Goal: Task Accomplishment & Management: Use online tool/utility

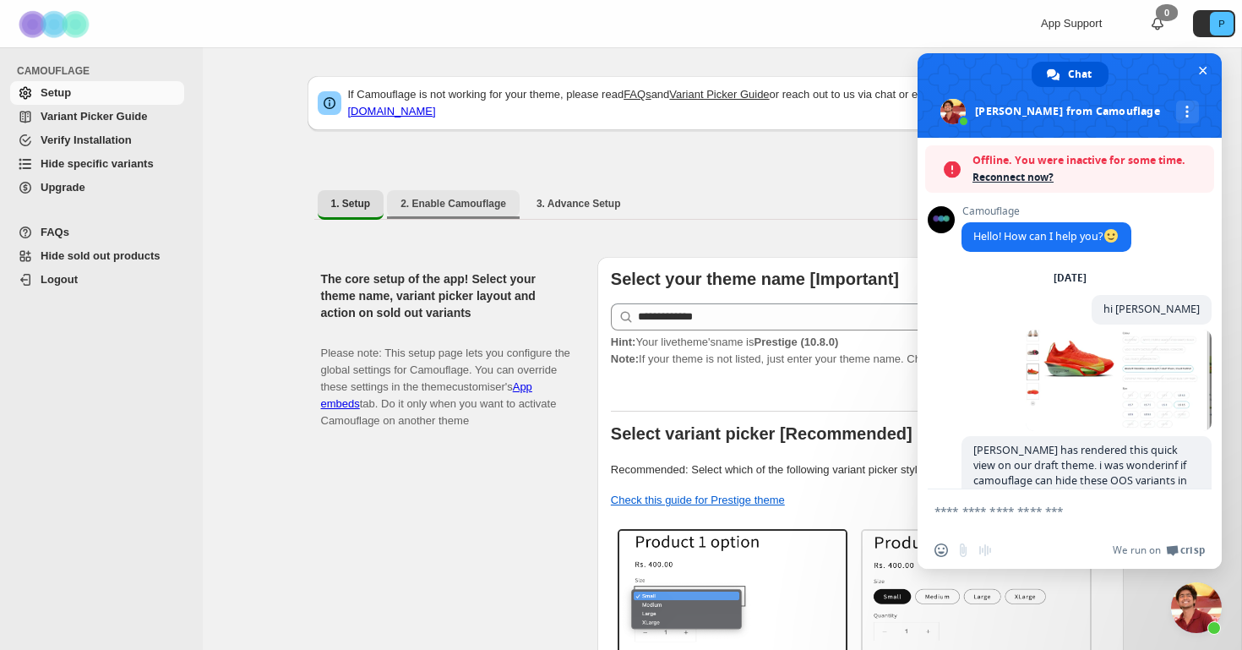
scroll to position [2096, 0]
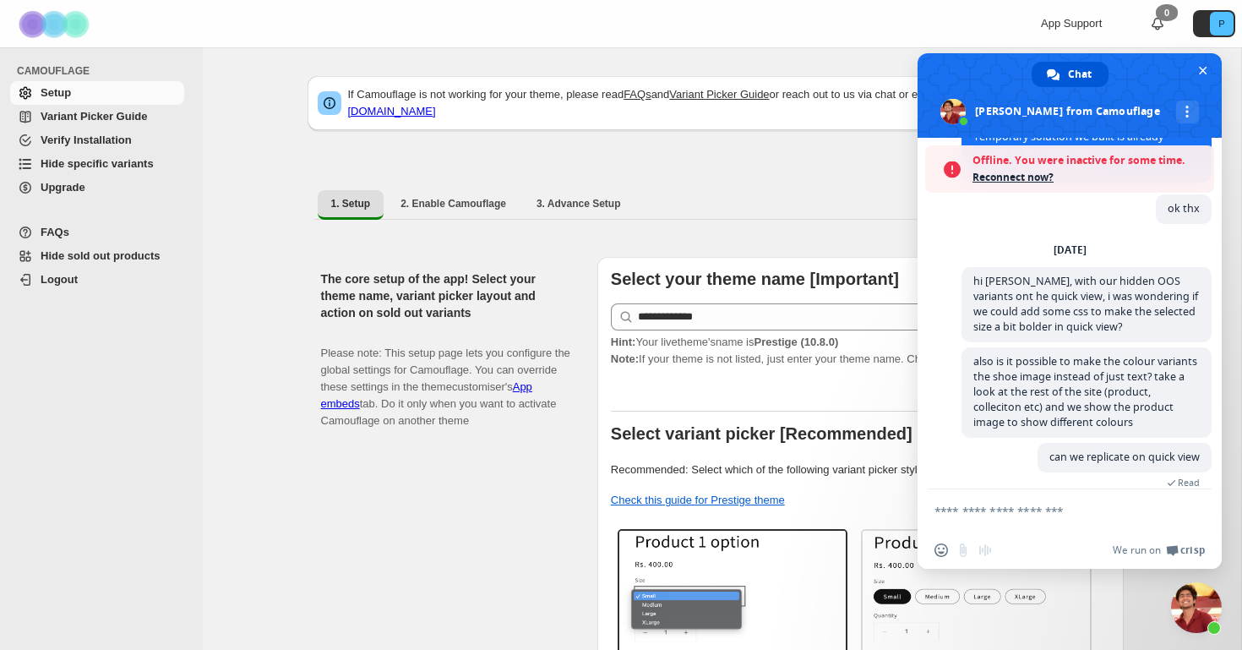
click at [84, 170] on span "Hide specific variants" at bounding box center [97, 163] width 113 height 13
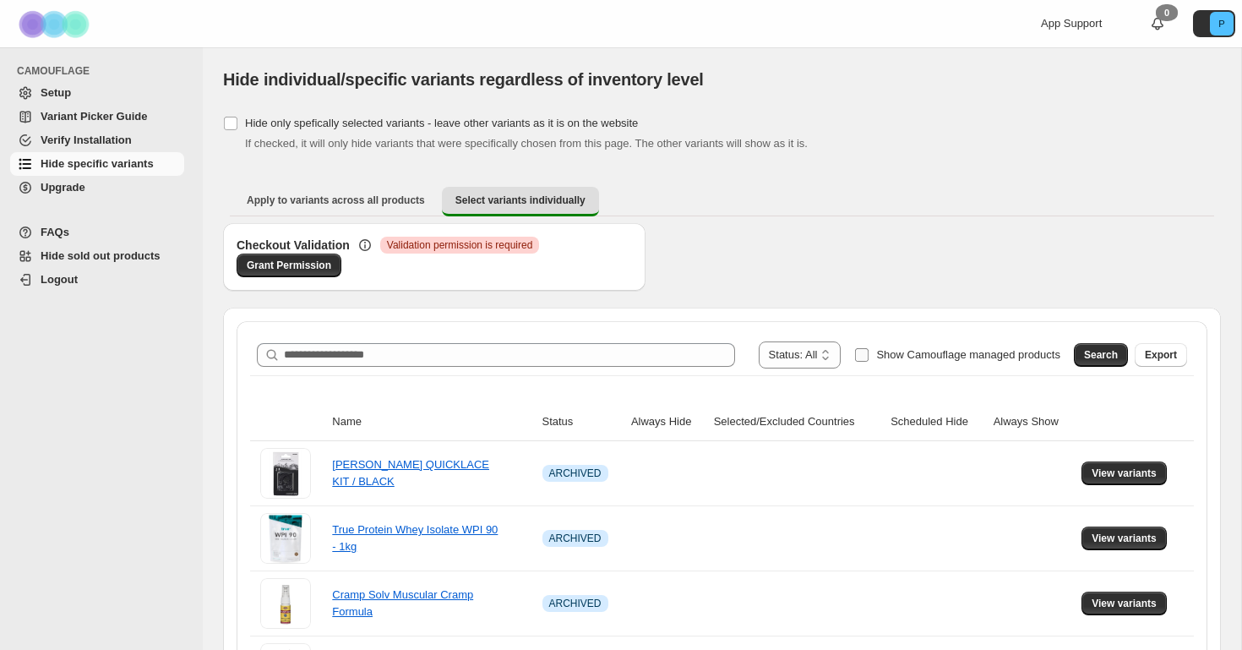
click at [854, 362] on span at bounding box center [861, 354] width 15 height 15
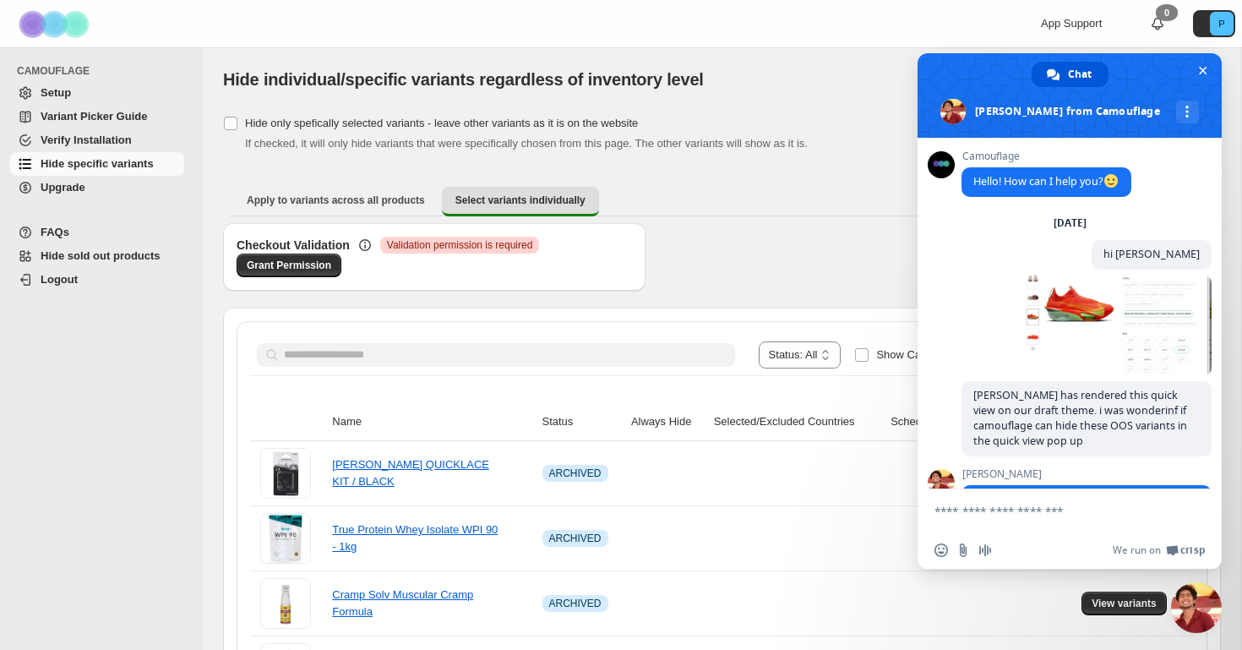
scroll to position [2467, 0]
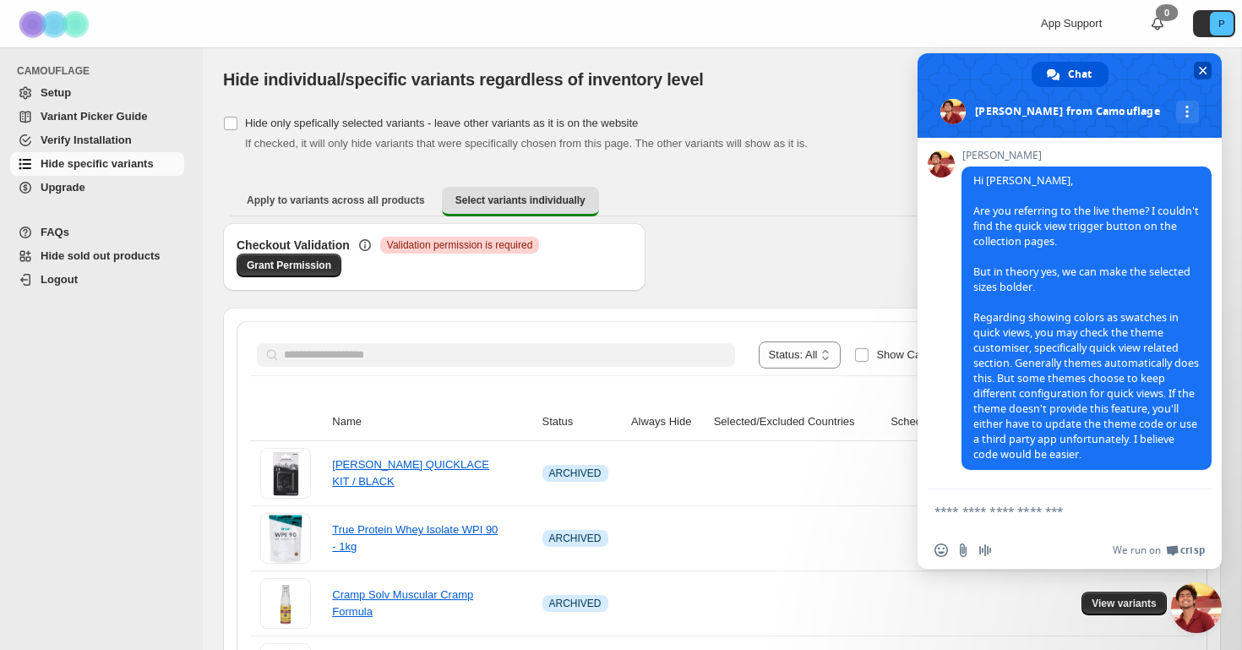
click at [1201, 82] on span at bounding box center [1070, 95] width 304 height 85
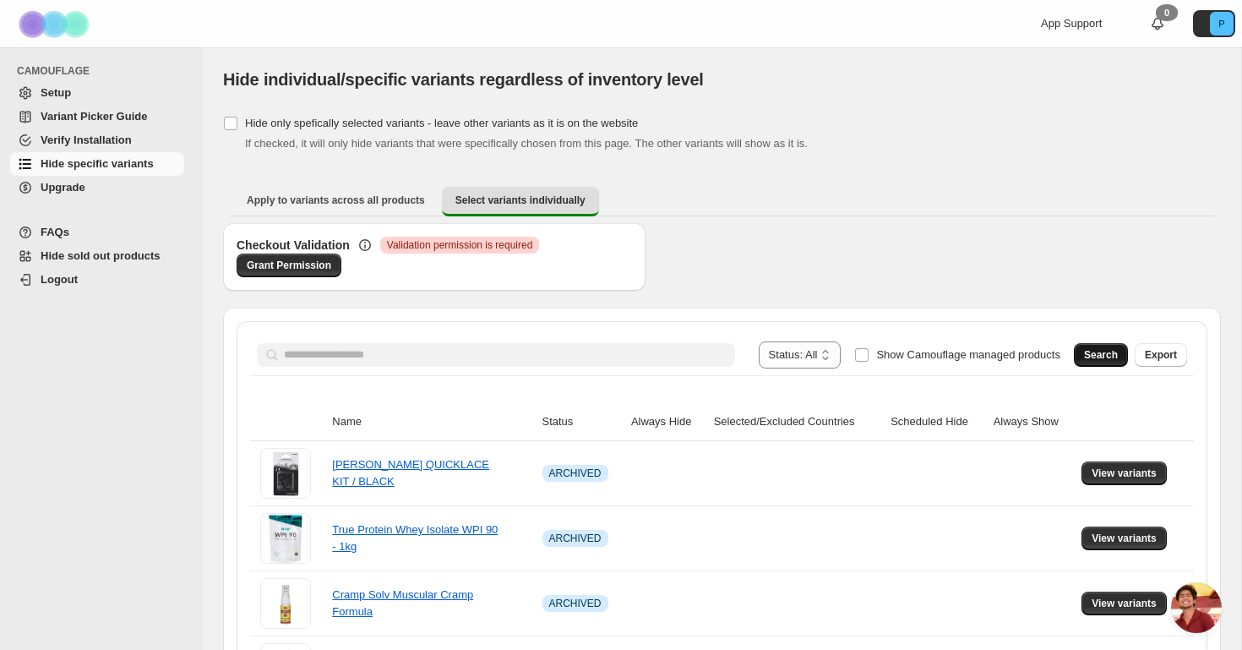
click at [1093, 357] on span "Search" at bounding box center [1101, 355] width 34 height 14
click at [1102, 361] on span "Search" at bounding box center [1101, 355] width 34 height 14
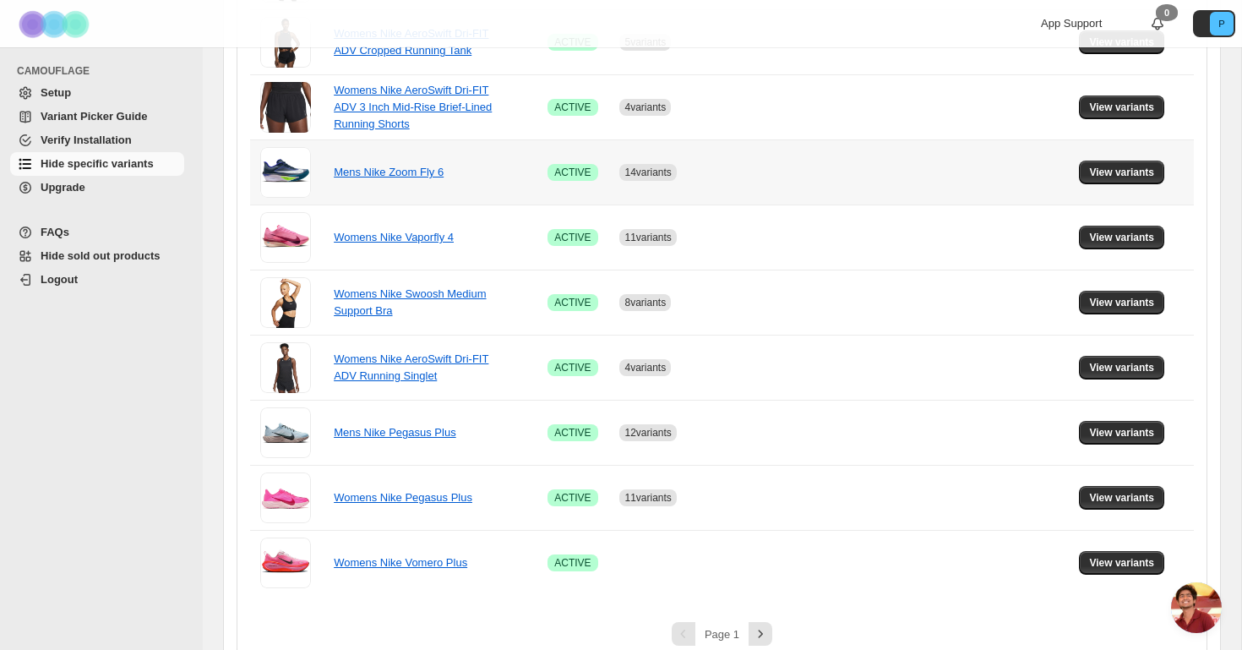
scroll to position [1105, 0]
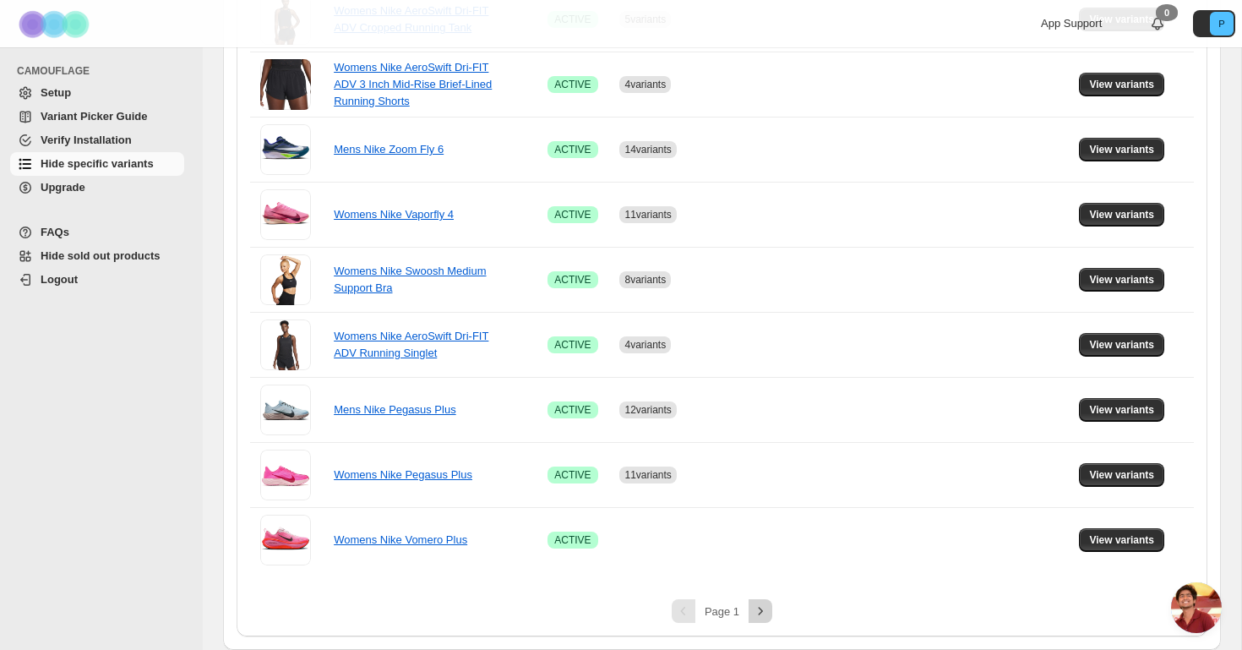
click at [761, 616] on icon "Next" at bounding box center [760, 611] width 17 height 17
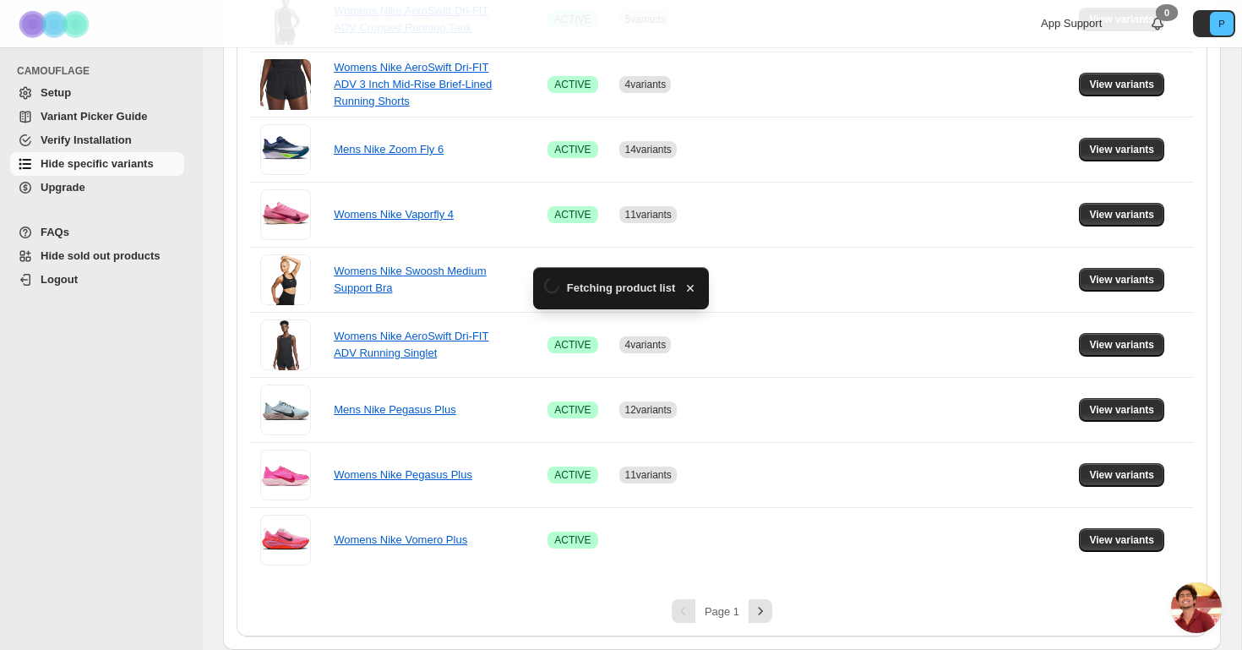
scroll to position [519, 0]
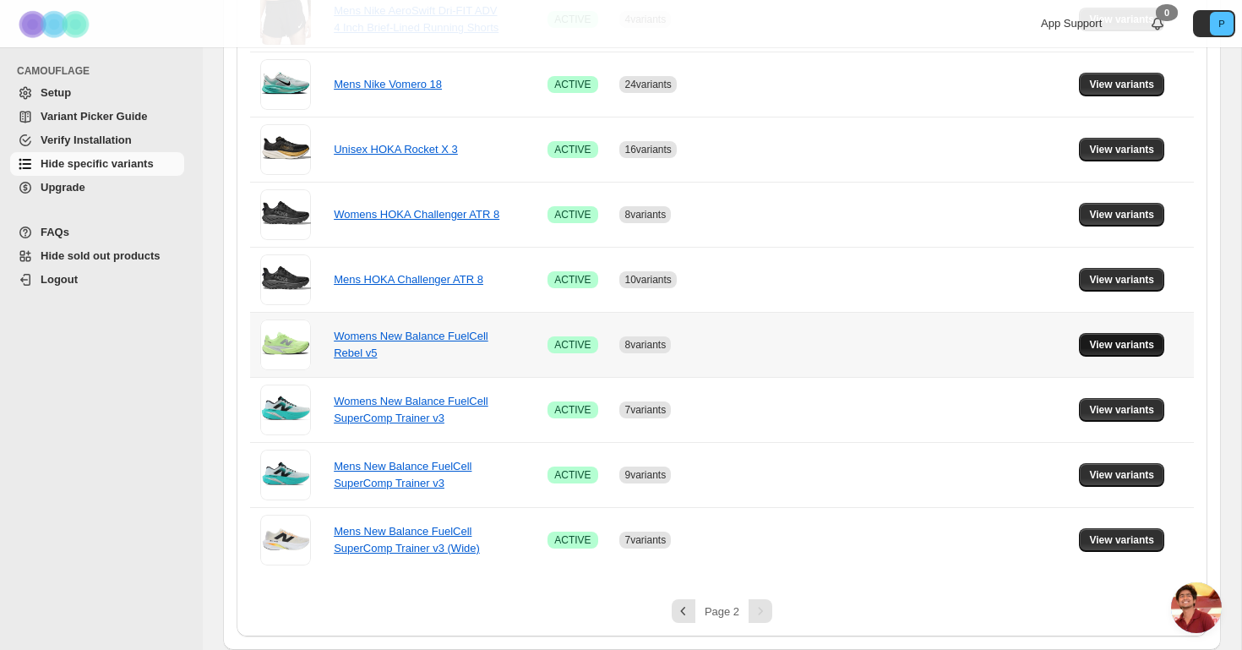
click at [1100, 350] on span "View variants" at bounding box center [1121, 345] width 65 height 14
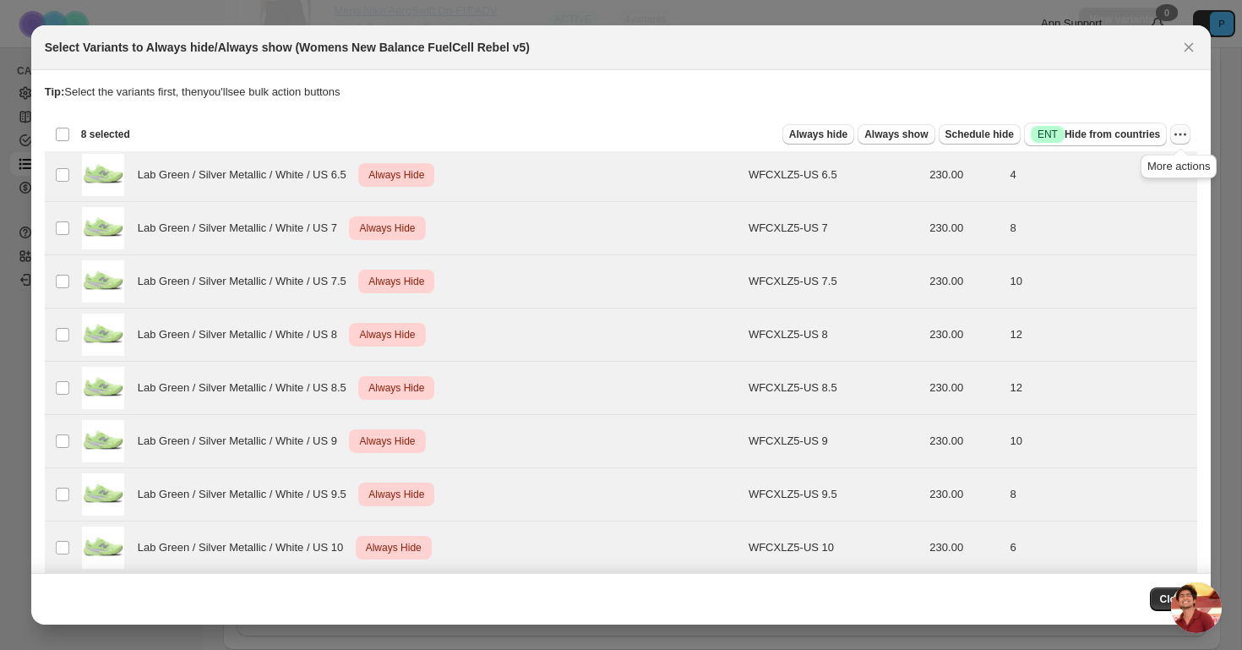
click at [1185, 130] on icon "More actions" at bounding box center [1180, 134] width 17 height 17
click at [1138, 168] on span "Undo always hide" at bounding box center [1101, 167] width 87 height 13
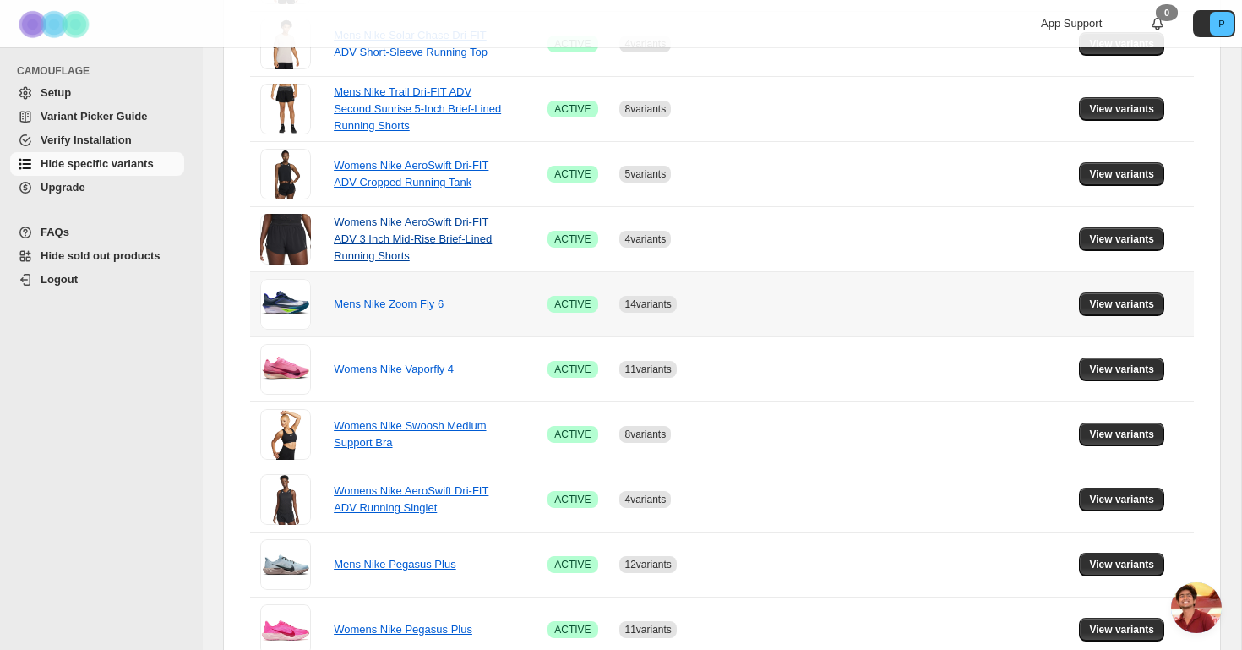
scroll to position [966, 0]
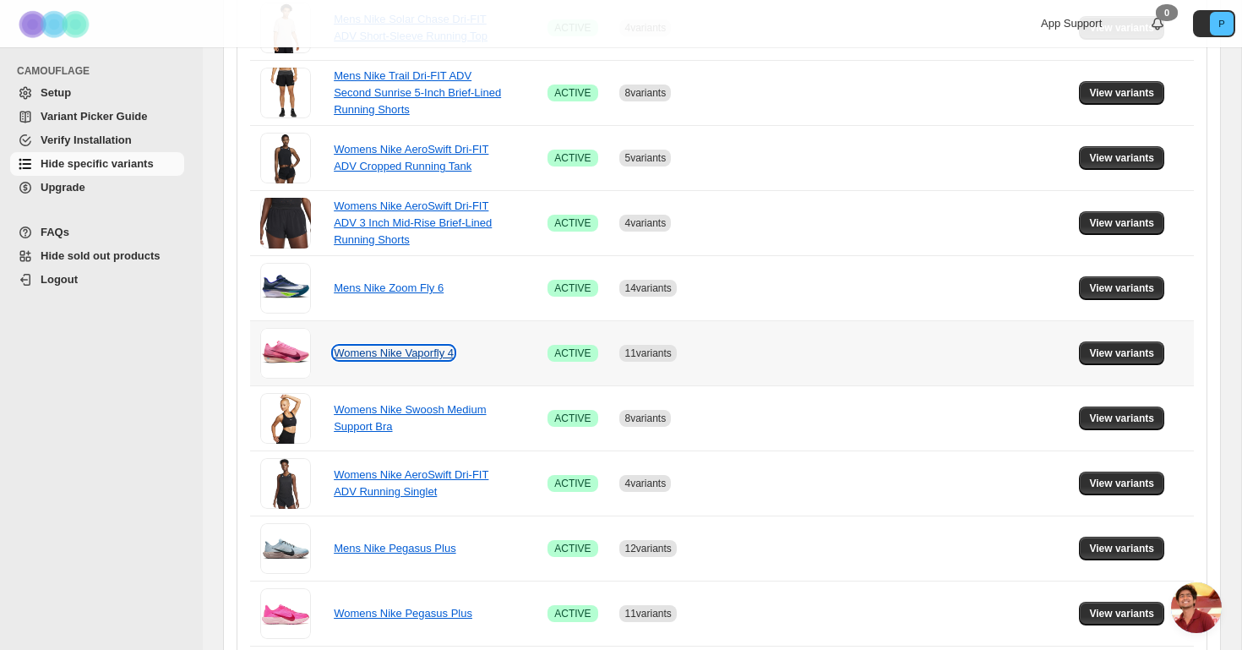
click at [401, 354] on link "Womens Nike Vaporfly 4" at bounding box center [394, 353] width 120 height 13
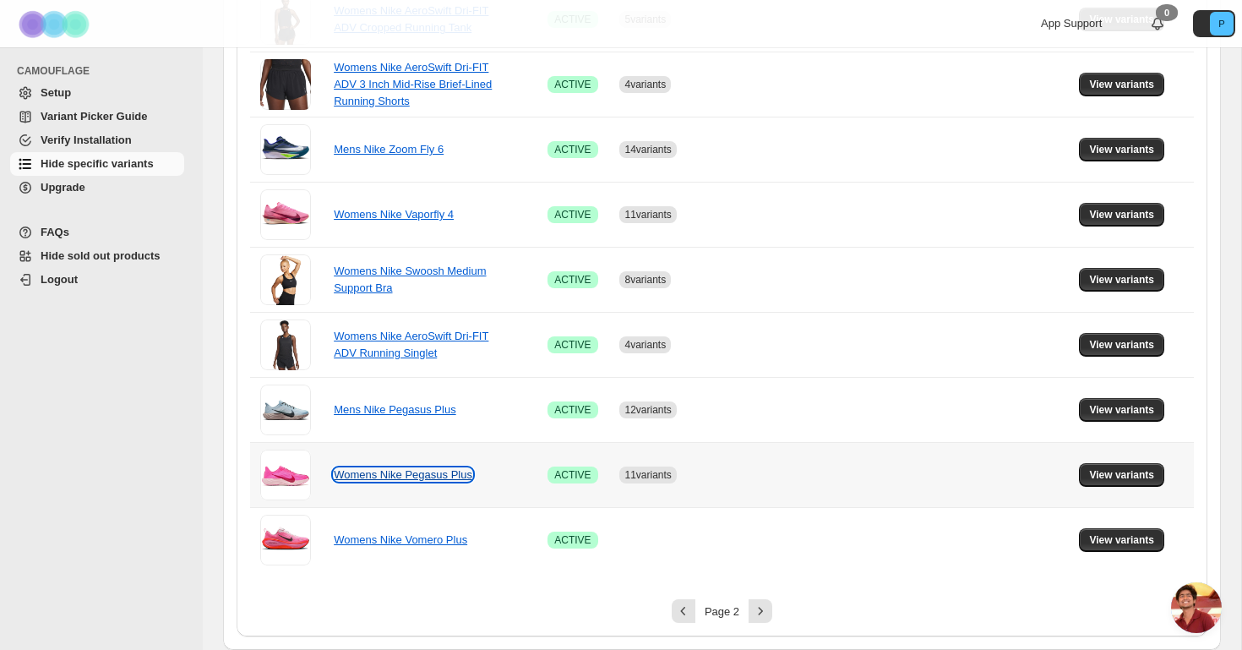
click at [396, 477] on link "Womens Nike Pegasus Plus" at bounding box center [403, 474] width 139 height 13
click at [759, 618] on icon "Next" at bounding box center [760, 611] width 17 height 17
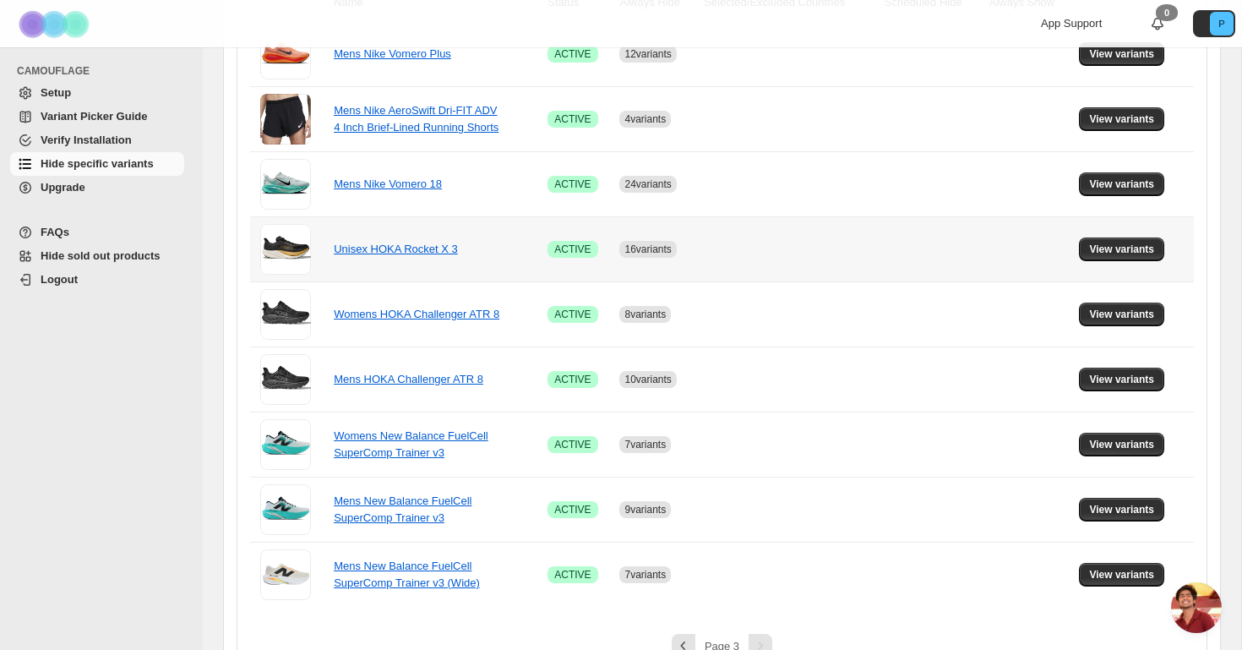
scroll to position [454, 0]
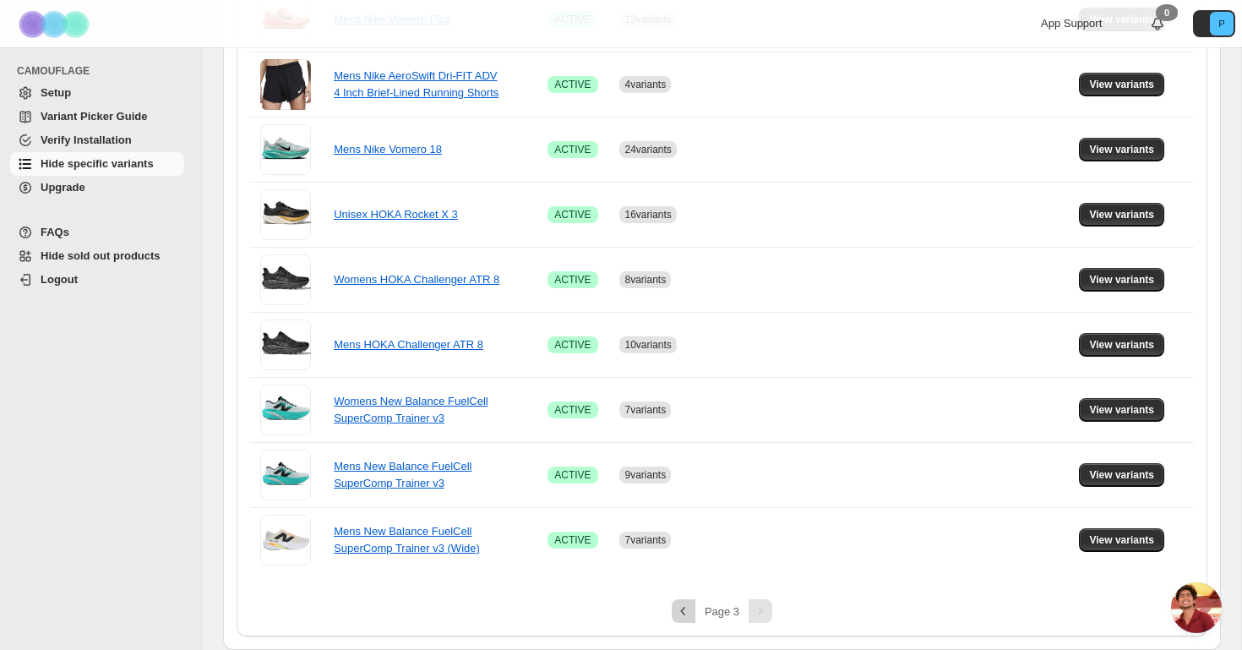
click at [690, 606] on icon "Previous" at bounding box center [683, 611] width 17 height 17
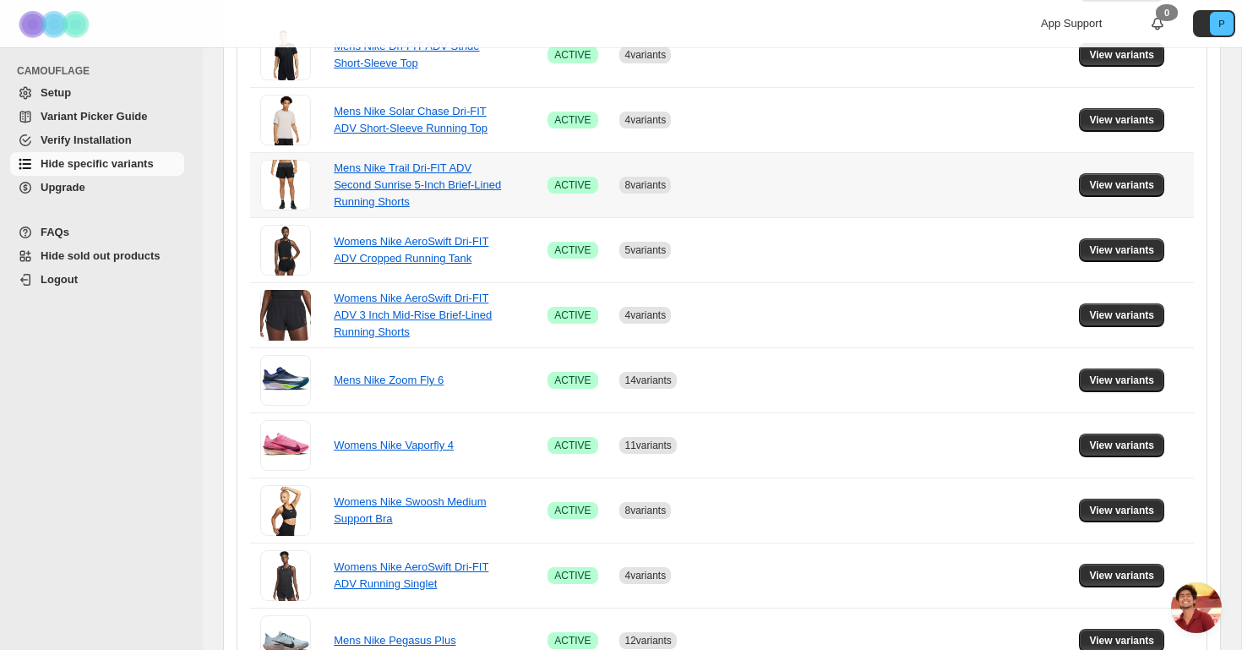
scroll to position [875, 0]
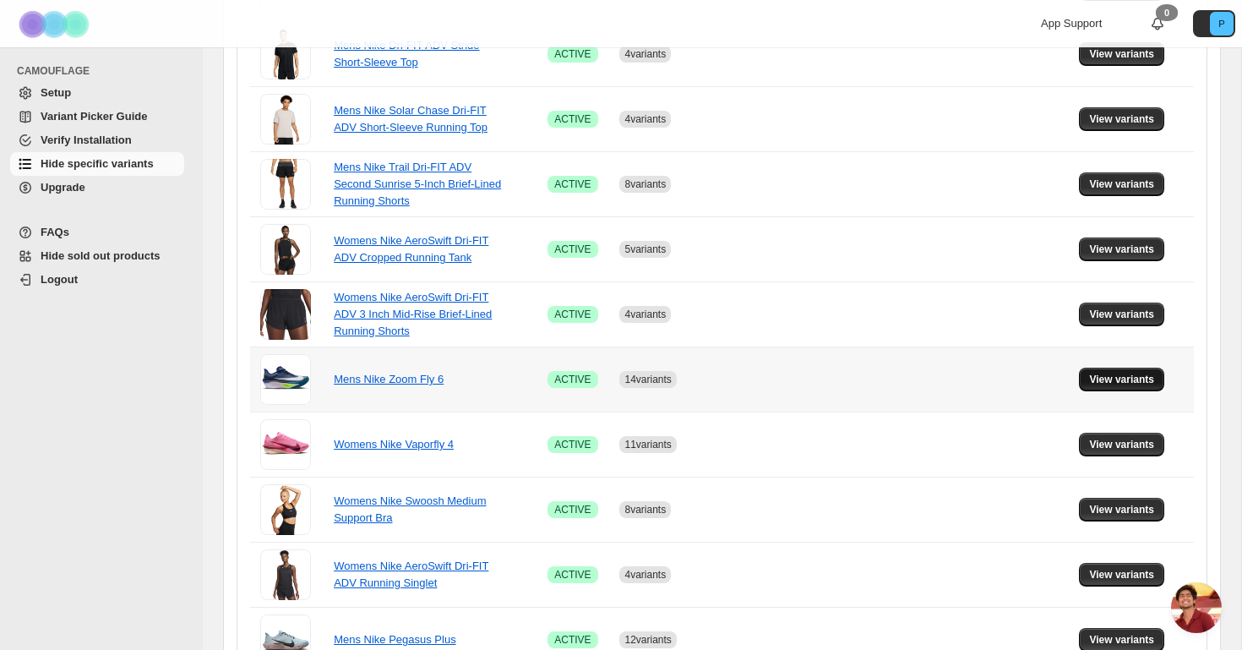
click at [1149, 378] on span "View variants" at bounding box center [1121, 380] width 65 height 14
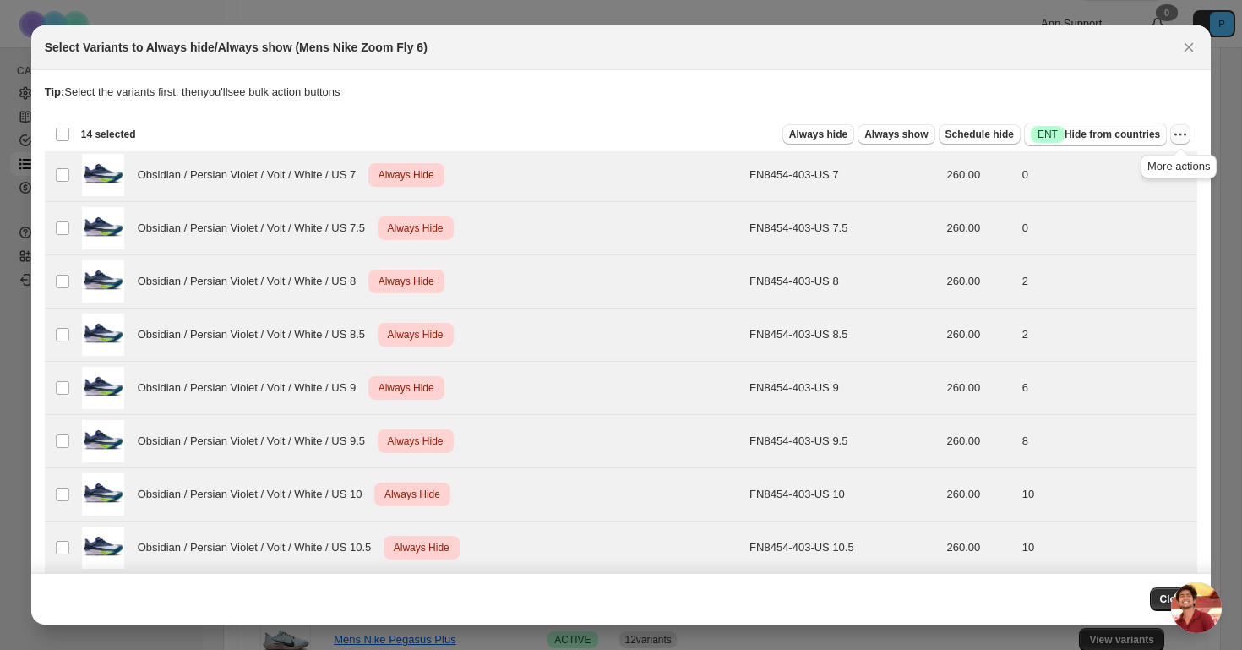
click at [1177, 130] on icon "More actions" at bounding box center [1180, 134] width 17 height 17
click at [1091, 177] on button "Undo always hide" at bounding box center [1119, 167] width 133 height 27
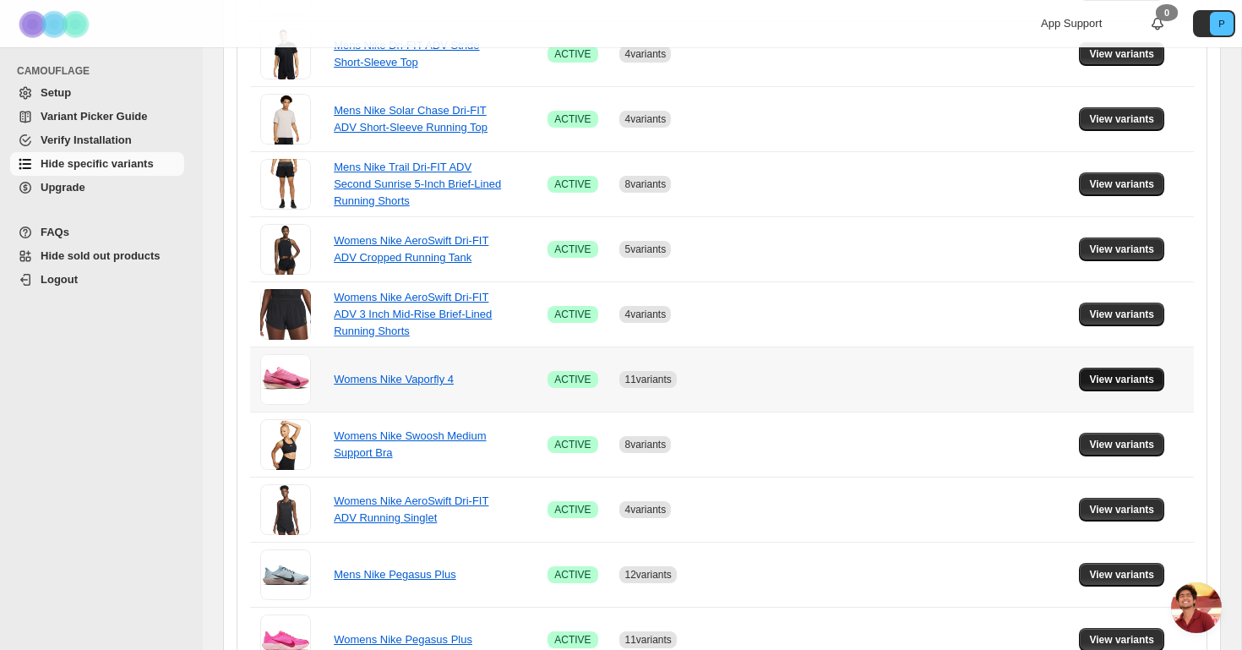
click at [1103, 382] on span "View variants" at bounding box center [1121, 380] width 65 height 14
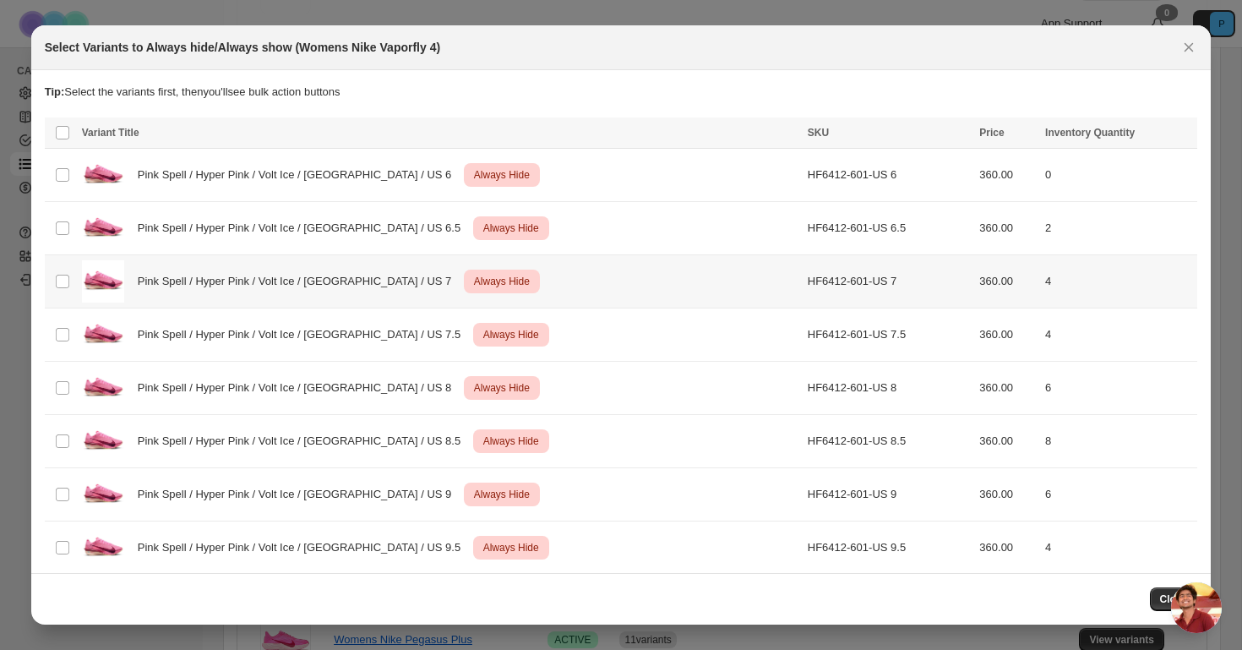
scroll to position [0, 0]
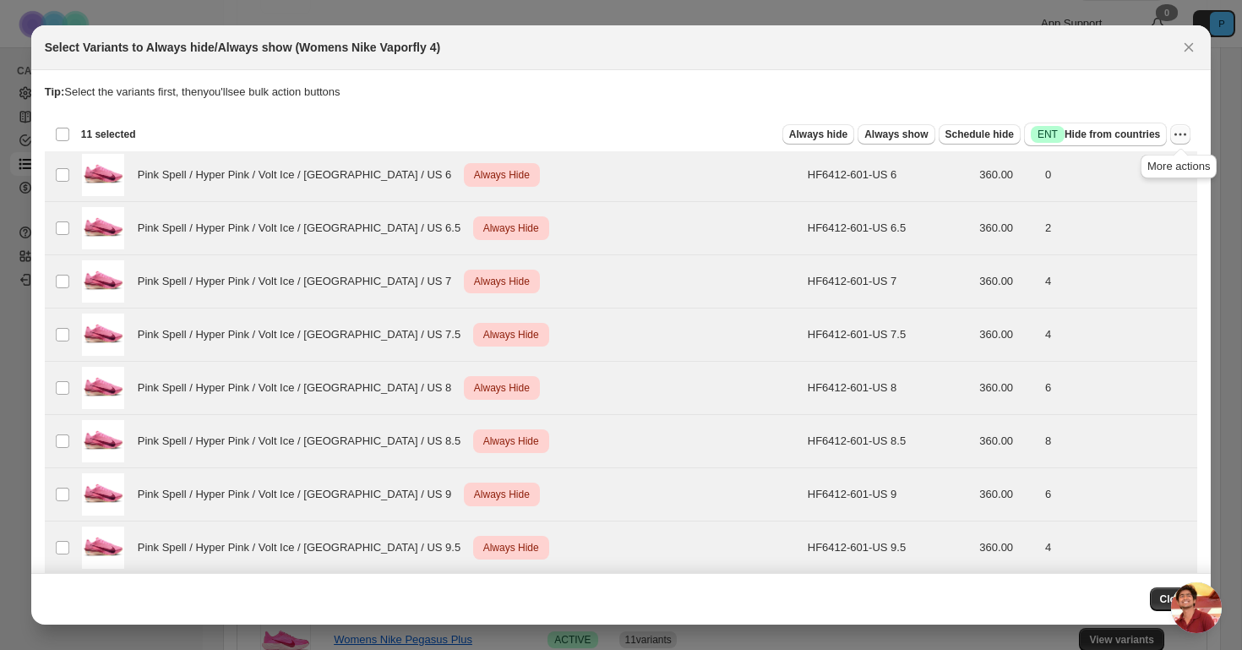
click at [1185, 132] on icon "More actions" at bounding box center [1180, 134] width 17 height 17
click at [1149, 176] on span "Undo always hide" at bounding box center [1119, 168] width 123 height 17
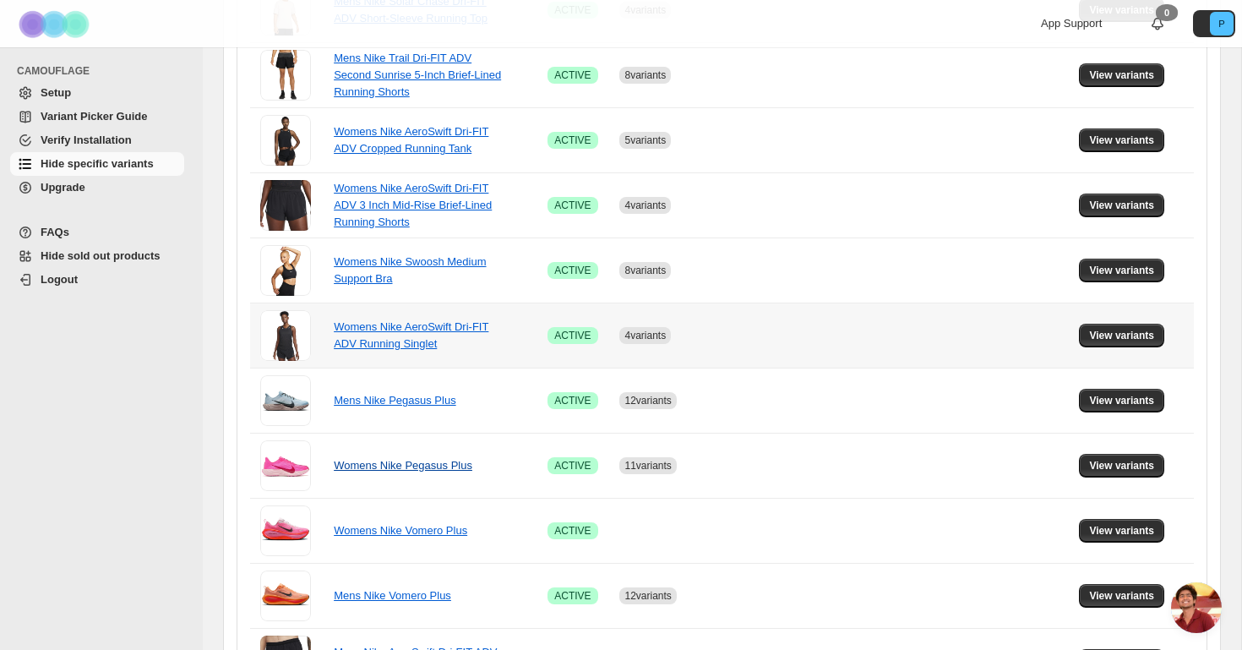
scroll to position [993, 0]
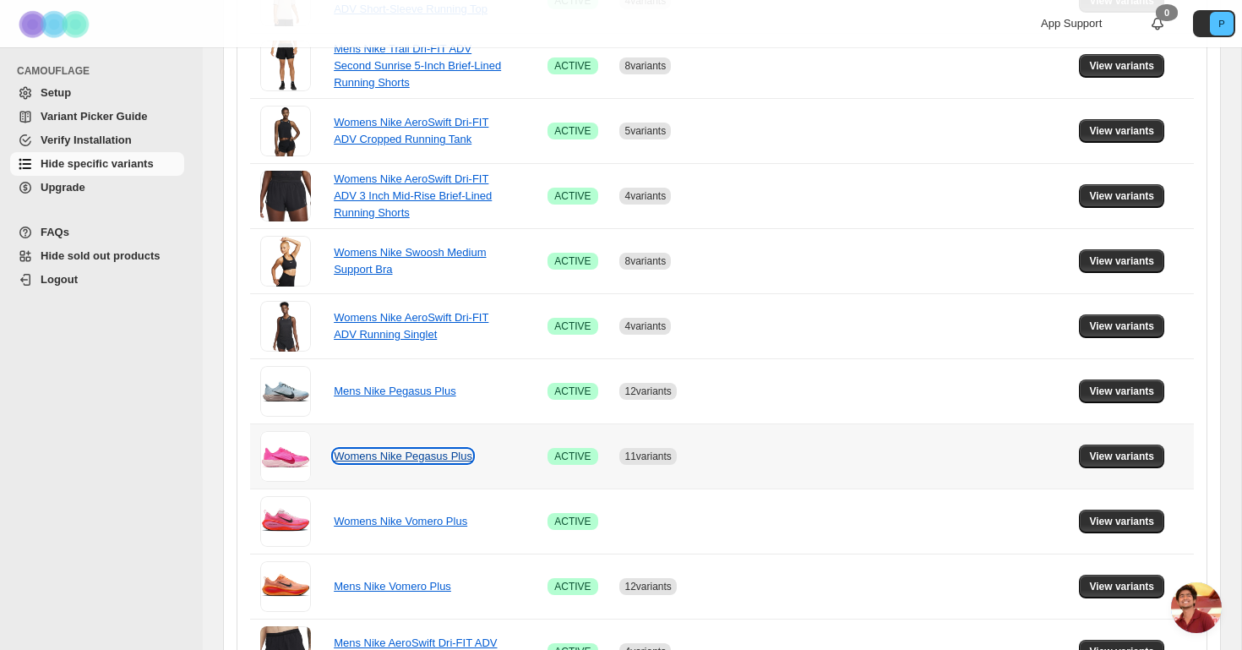
click at [385, 460] on link "Womens Nike Pegasus Plus" at bounding box center [403, 456] width 139 height 13
click at [1142, 457] on span "View variants" at bounding box center [1121, 457] width 65 height 14
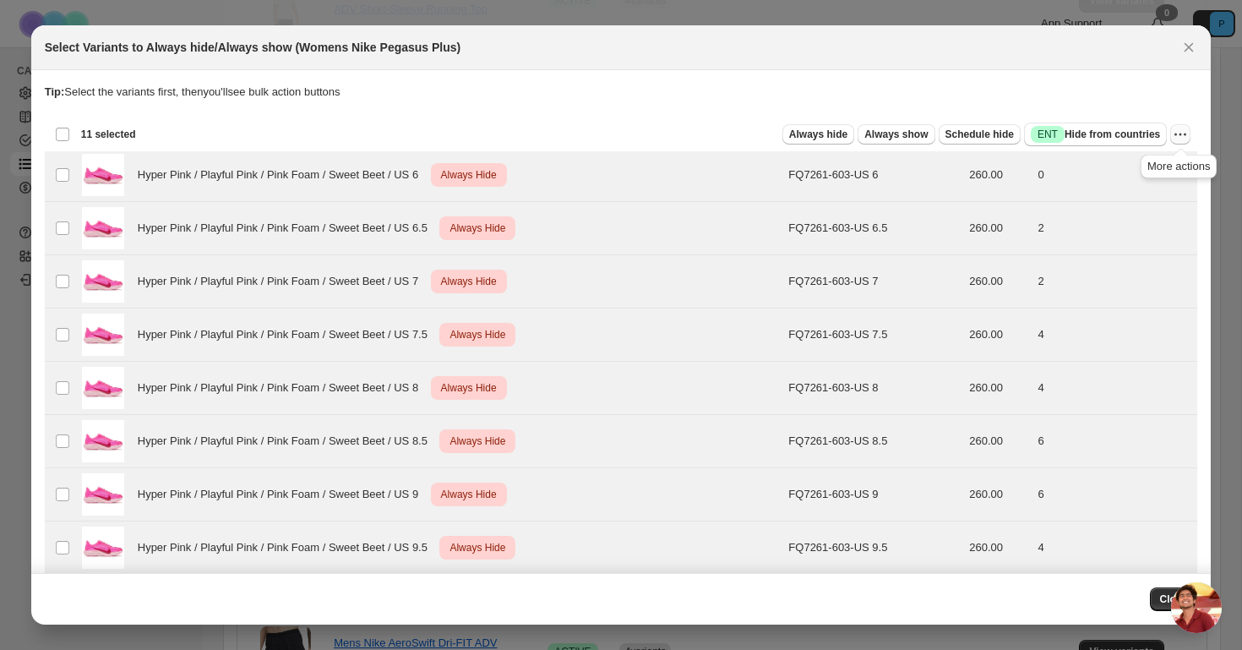
click at [1183, 139] on icon "More actions" at bounding box center [1180, 134] width 17 height 17
click at [1127, 173] on span "Undo always hide" at bounding box center [1101, 167] width 87 height 13
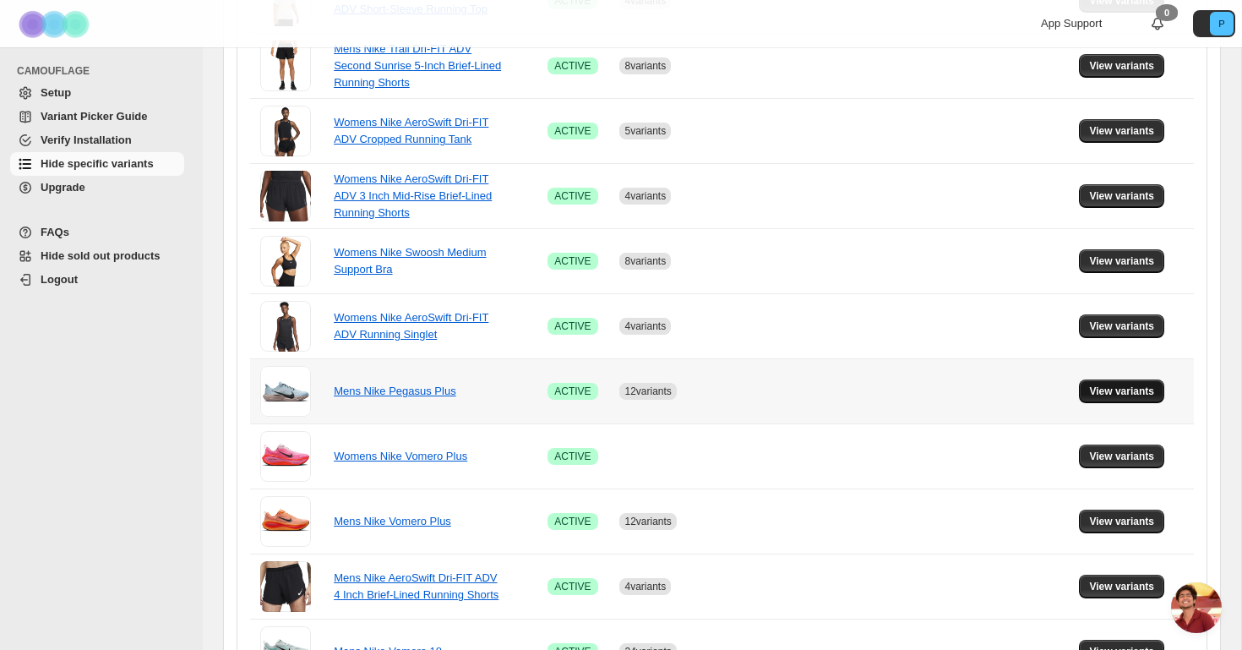
click at [1102, 396] on span "View variants" at bounding box center [1121, 392] width 65 height 14
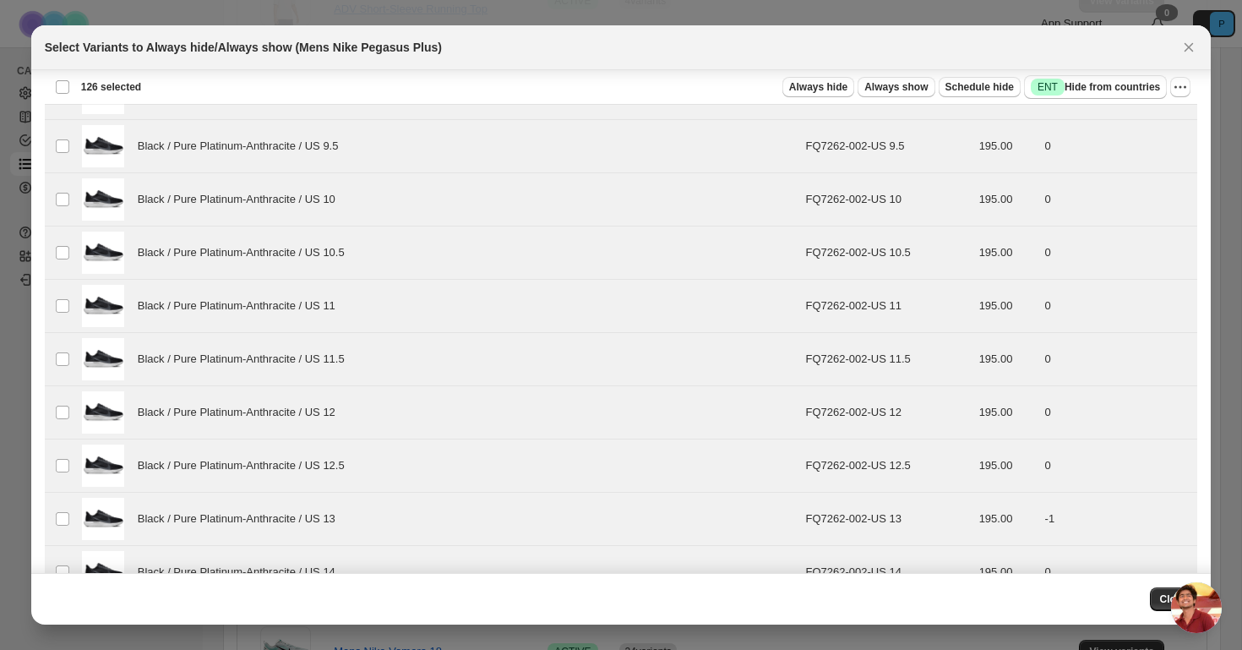
scroll to position [1965, 0]
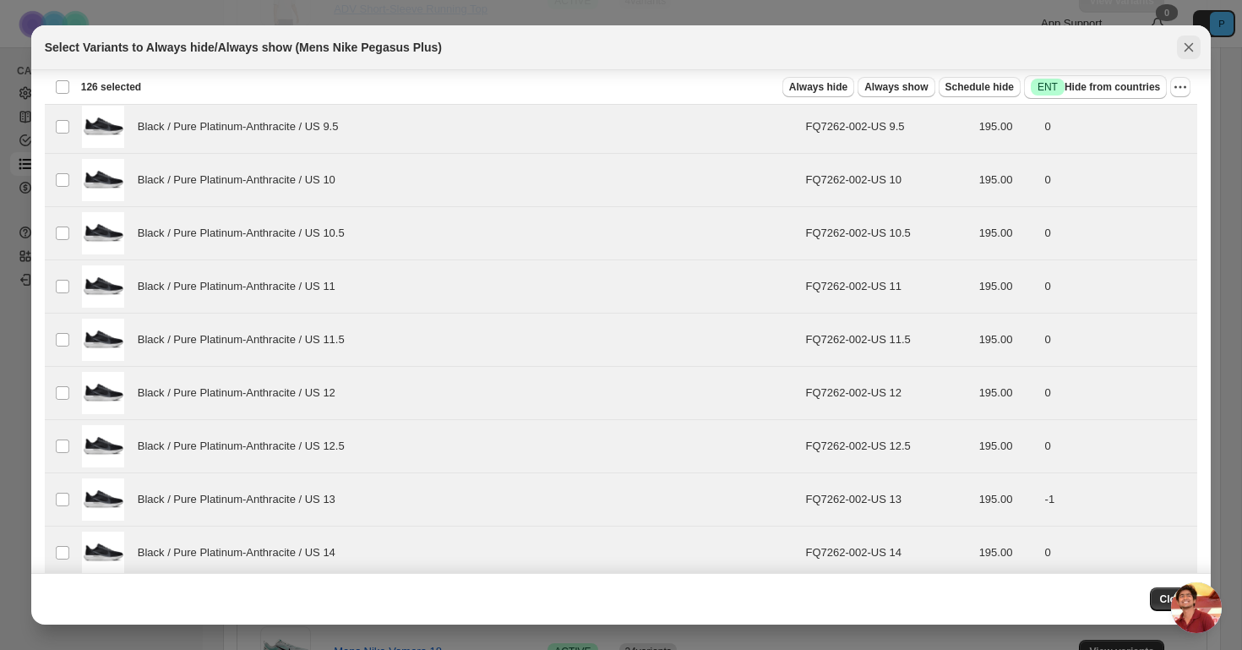
click at [1192, 45] on icon "Close" at bounding box center [1189, 47] width 9 height 9
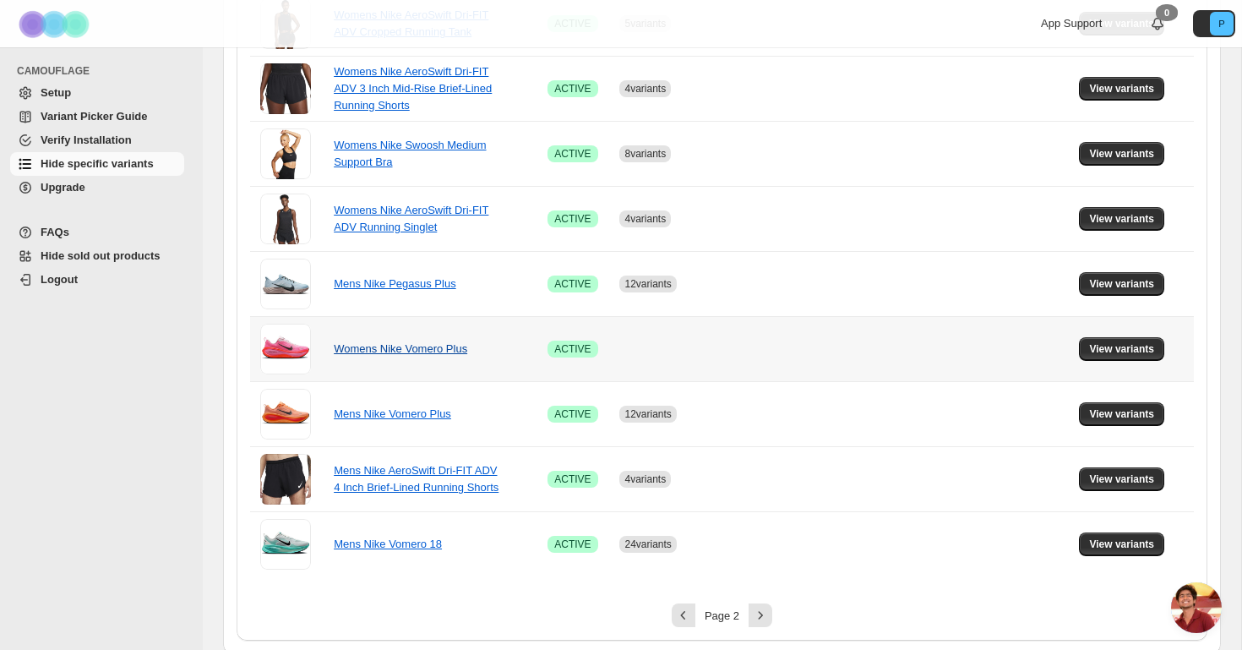
scroll to position [1105, 0]
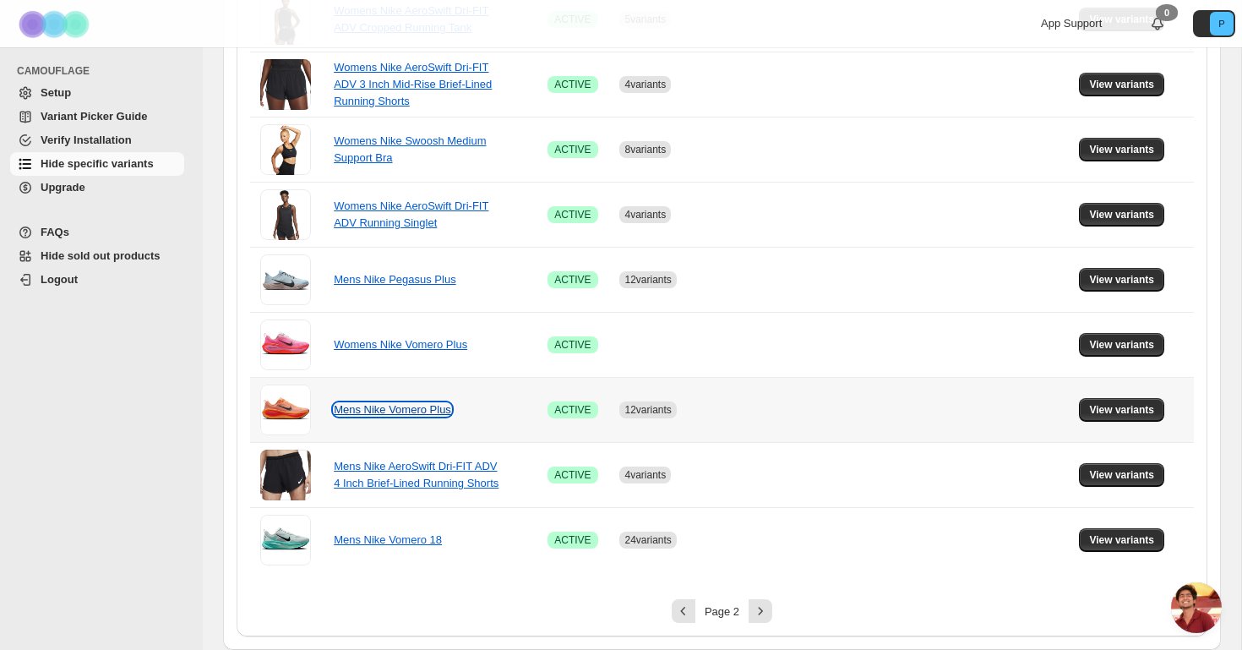
click at [406, 412] on link "Mens Nike Vomero Plus" at bounding box center [392, 409] width 117 height 13
click at [1127, 410] on span "View variants" at bounding box center [1121, 410] width 65 height 14
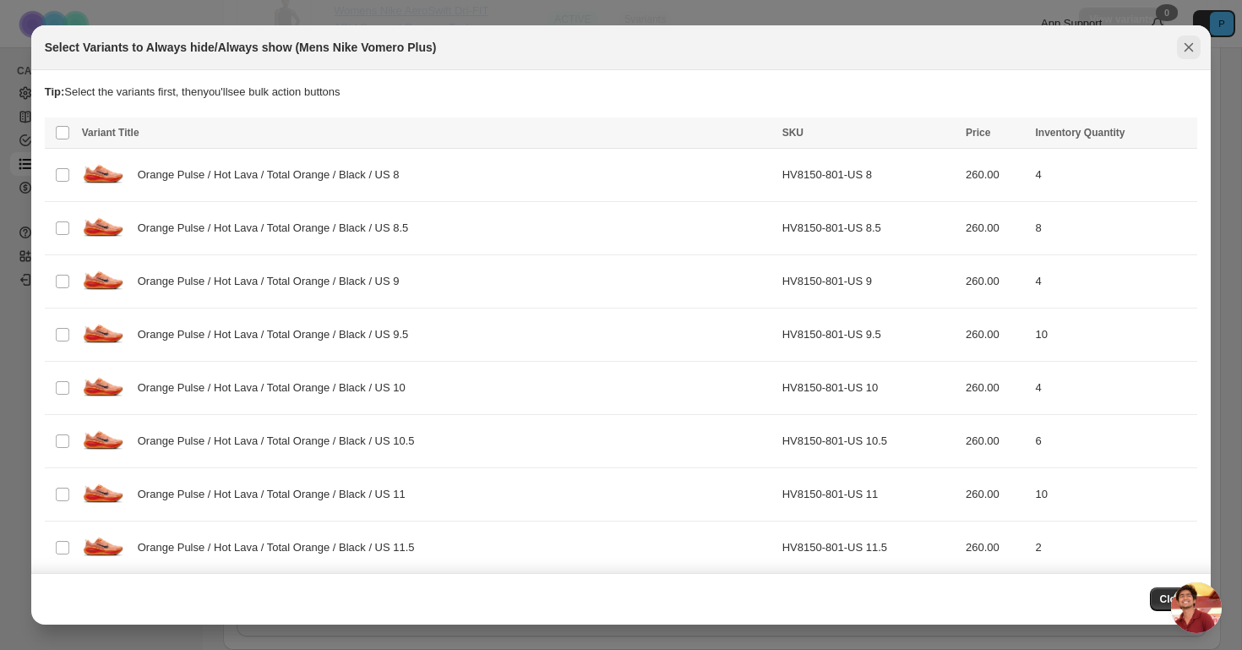
click at [1194, 52] on icon "Close" at bounding box center [1189, 47] width 17 height 17
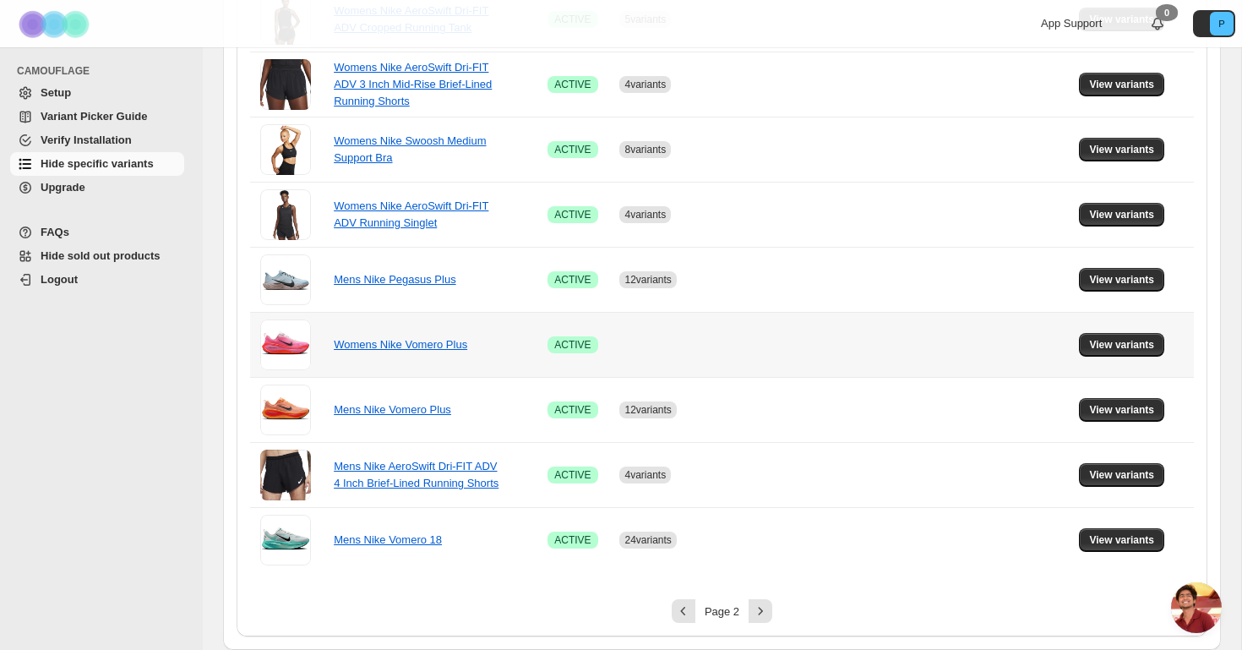
scroll to position [1101, 0]
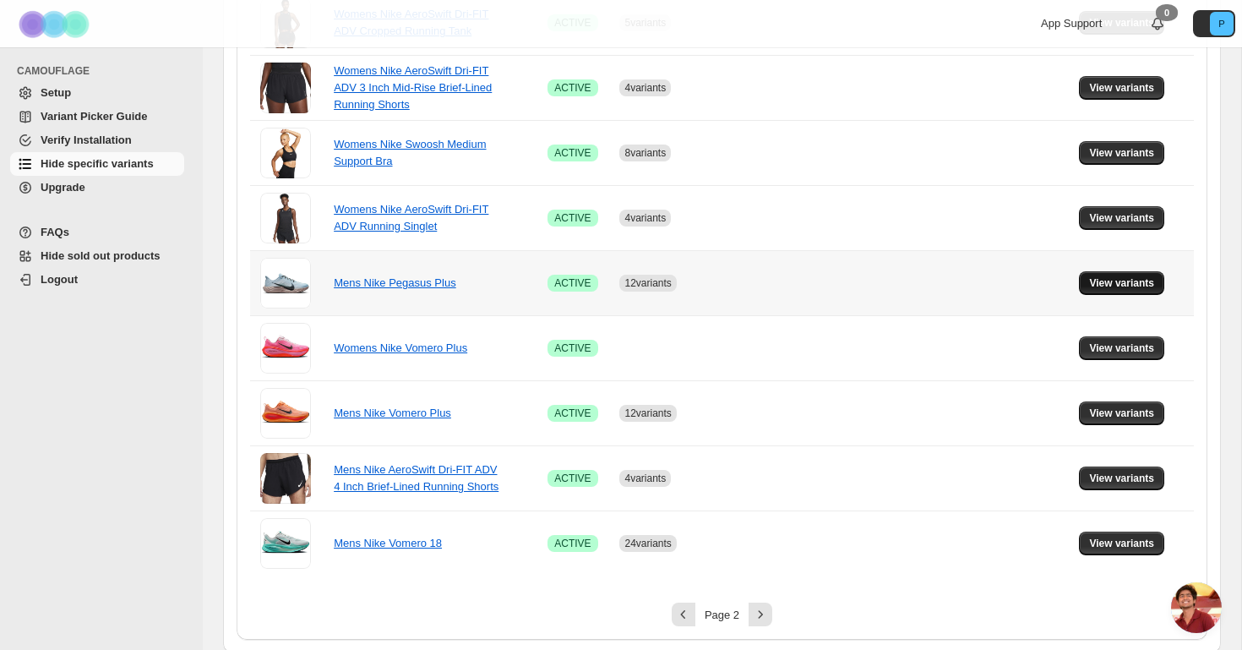
click at [1124, 278] on span "View variants" at bounding box center [1121, 283] width 65 height 14
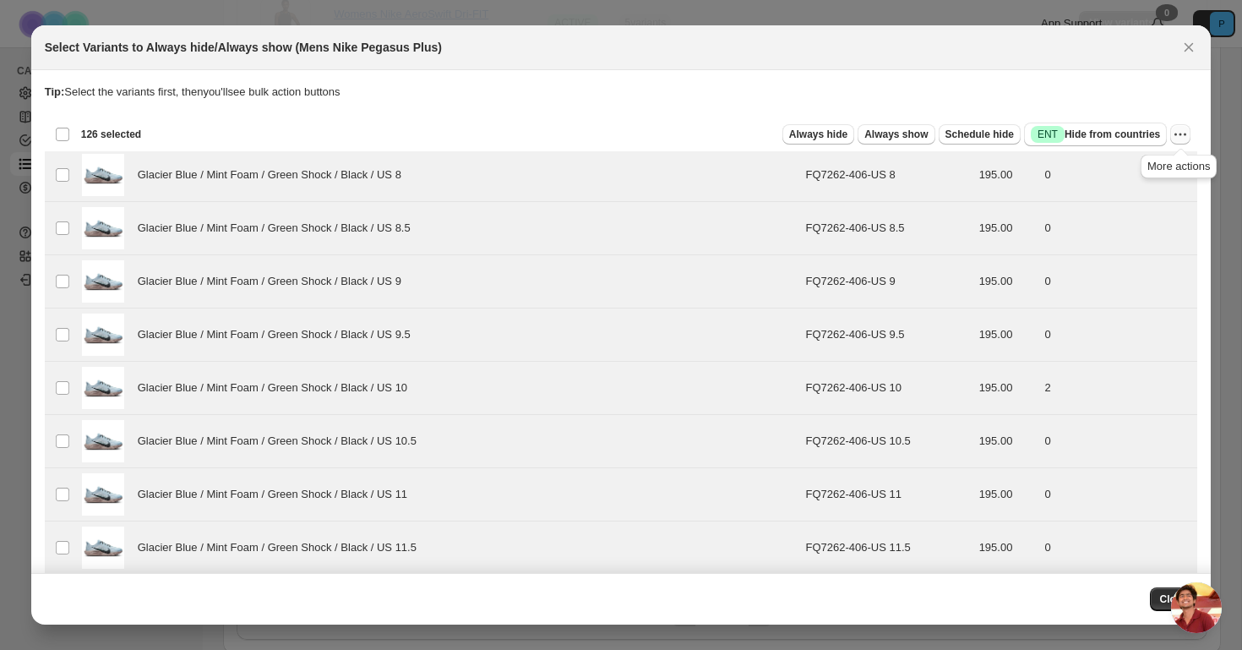
click at [1189, 130] on icon "More actions" at bounding box center [1180, 134] width 17 height 17
click at [1189, 47] on icon "Close" at bounding box center [1189, 47] width 9 height 9
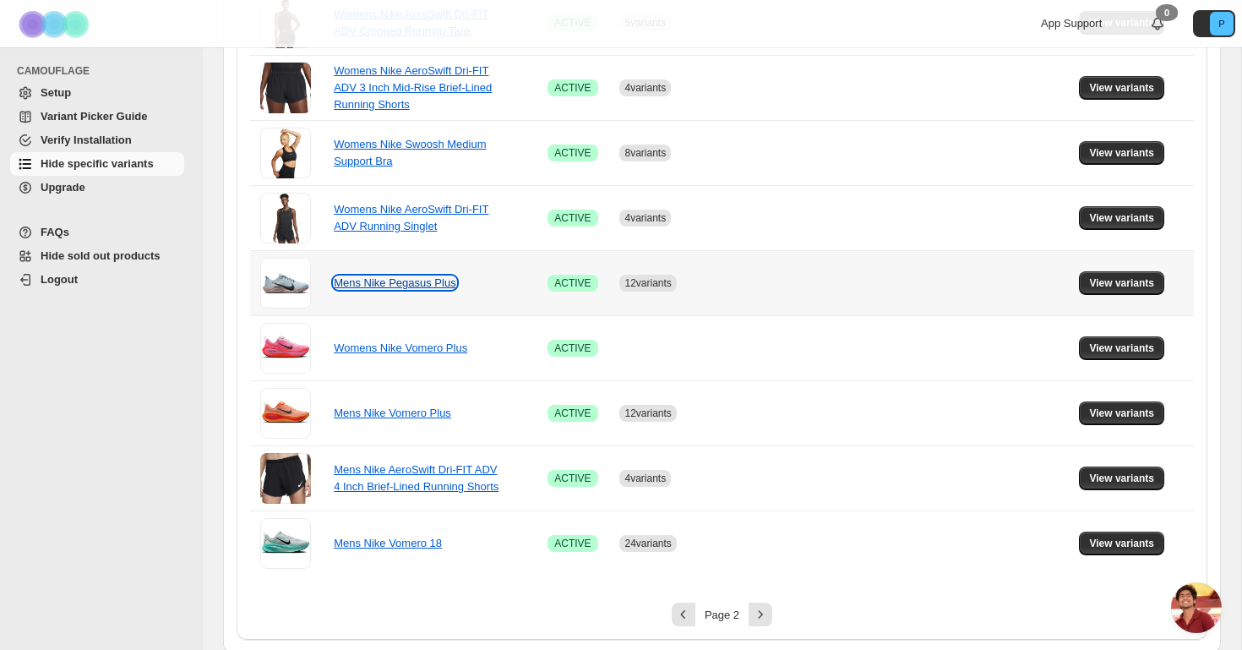
click at [391, 285] on link "Mens Nike Pegasus Plus" at bounding box center [395, 282] width 123 height 13
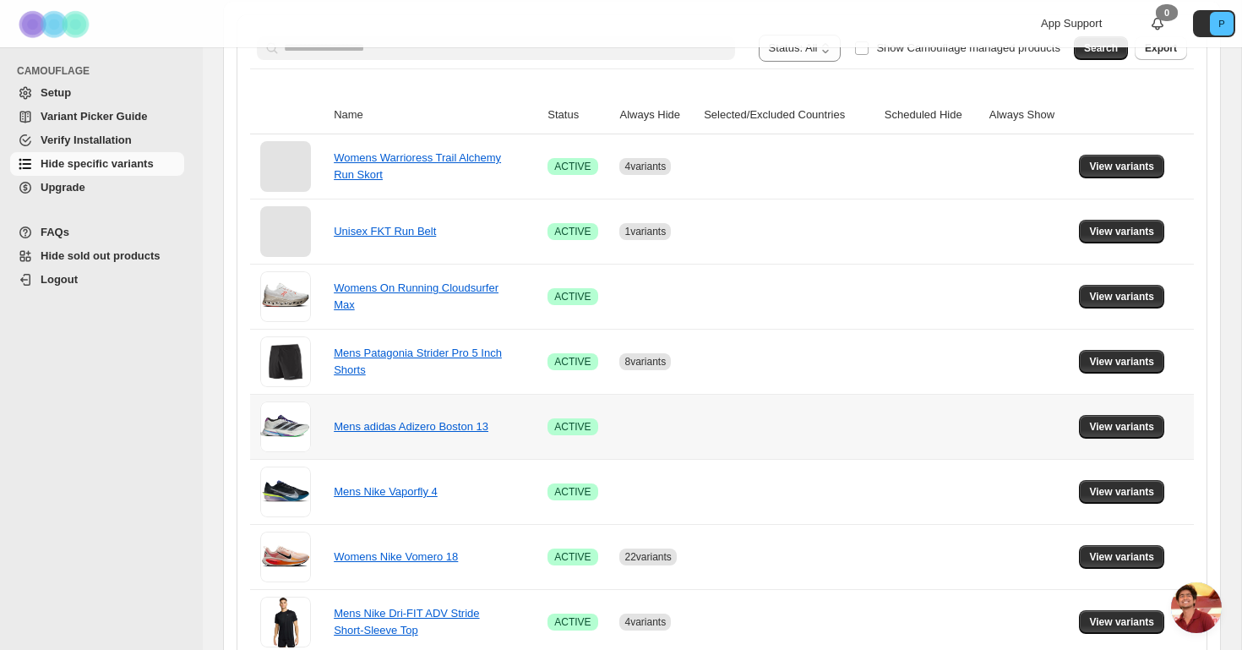
scroll to position [291, 0]
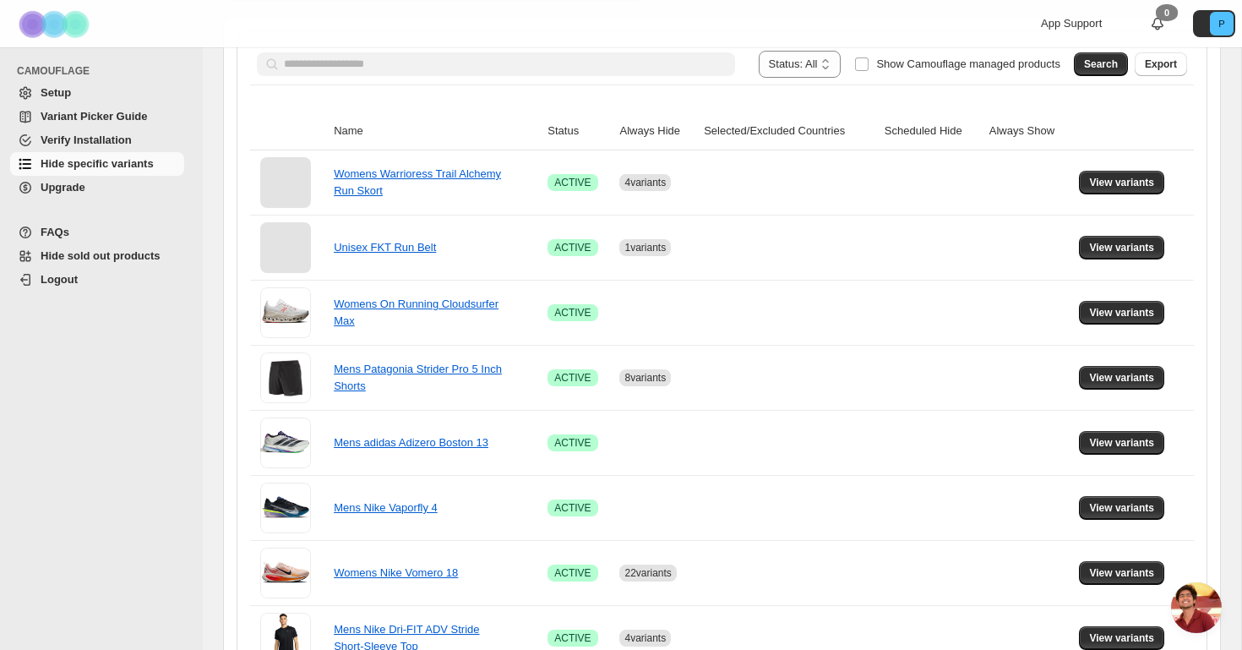
click at [1192, 607] on span "Open chat" at bounding box center [1196, 607] width 51 height 51
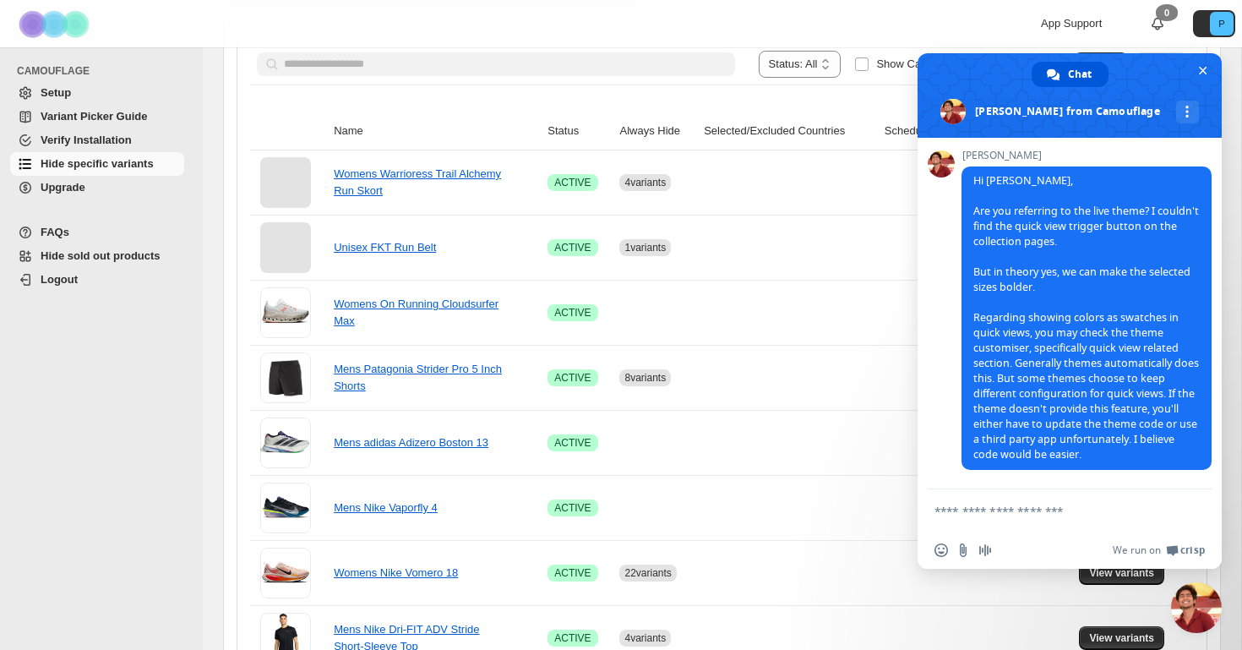
click at [995, 509] on textarea "Compose your message..." at bounding box center [1051, 511] width 233 height 15
type textarea "**********"
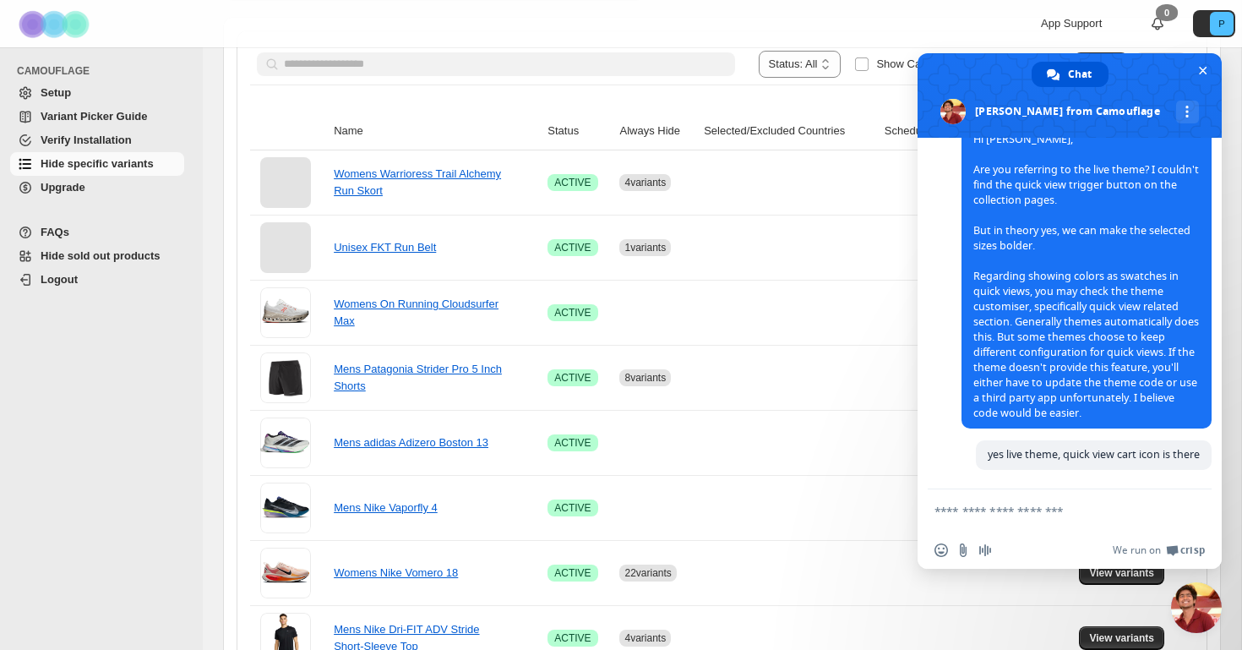
scroll to position [2509, 0]
click at [1003, 503] on form at bounding box center [1051, 512] width 233 height 46
click at [1001, 505] on textarea "Compose your message..." at bounding box center [1051, 511] width 233 height 15
click at [1058, 505] on textarea "Compose your message..." at bounding box center [1051, 511] width 233 height 15
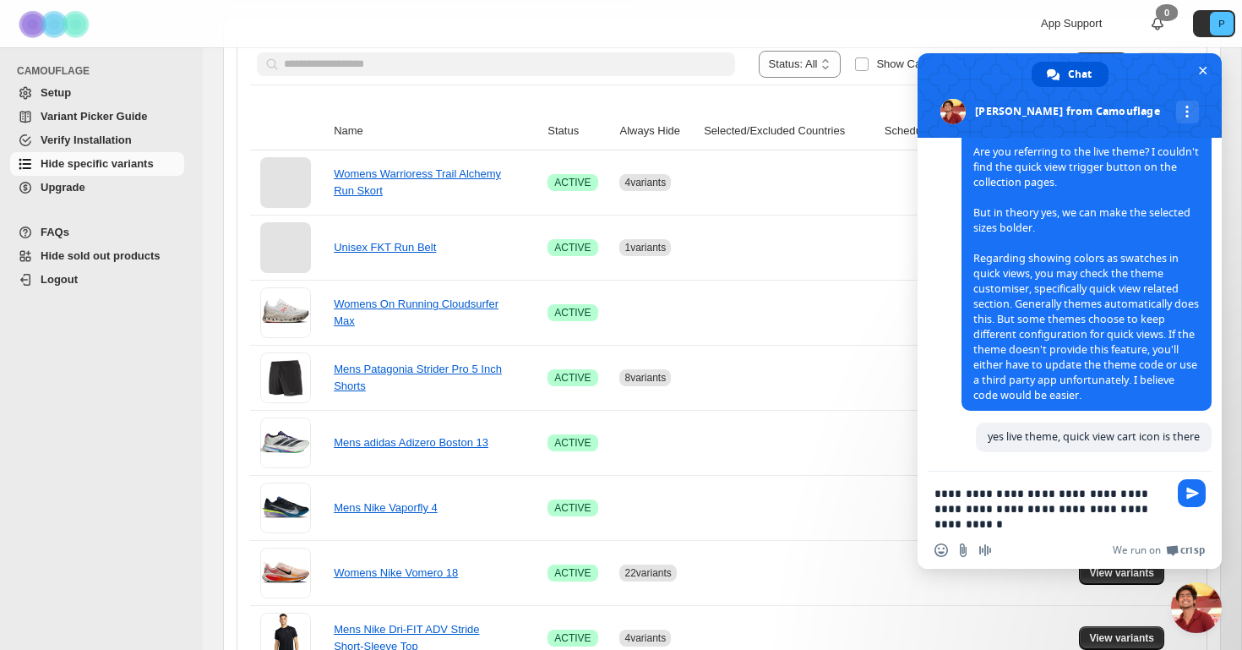
scroll to position [2527, 0]
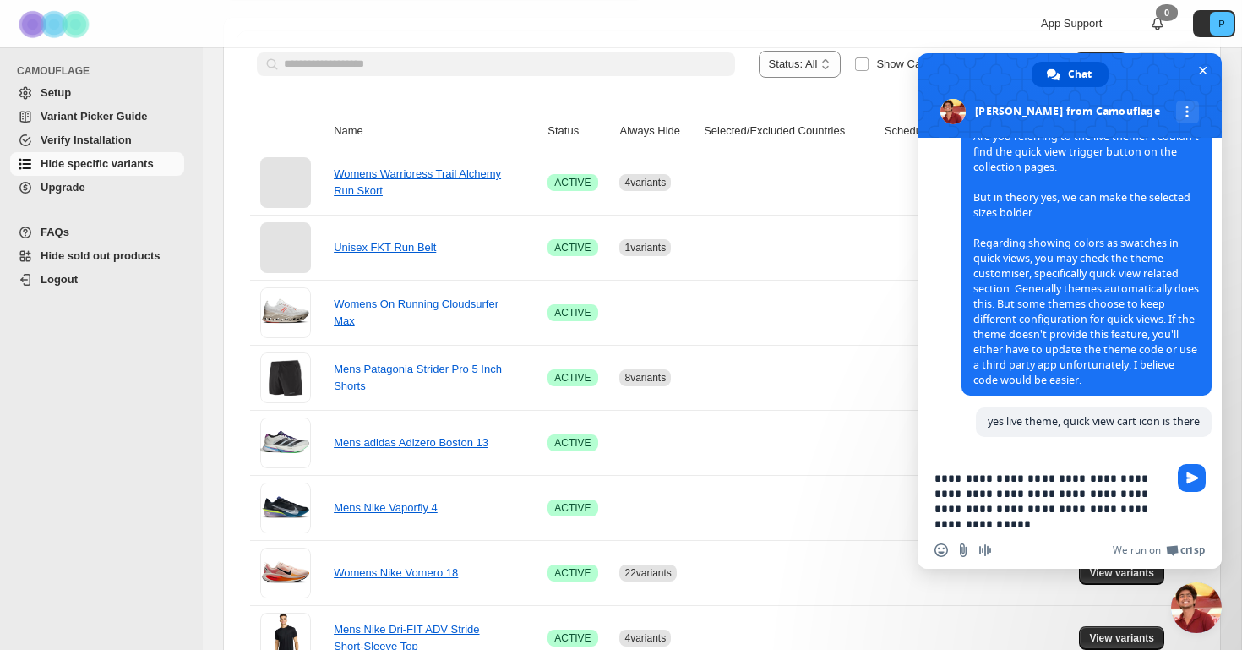
type textarea "**********"
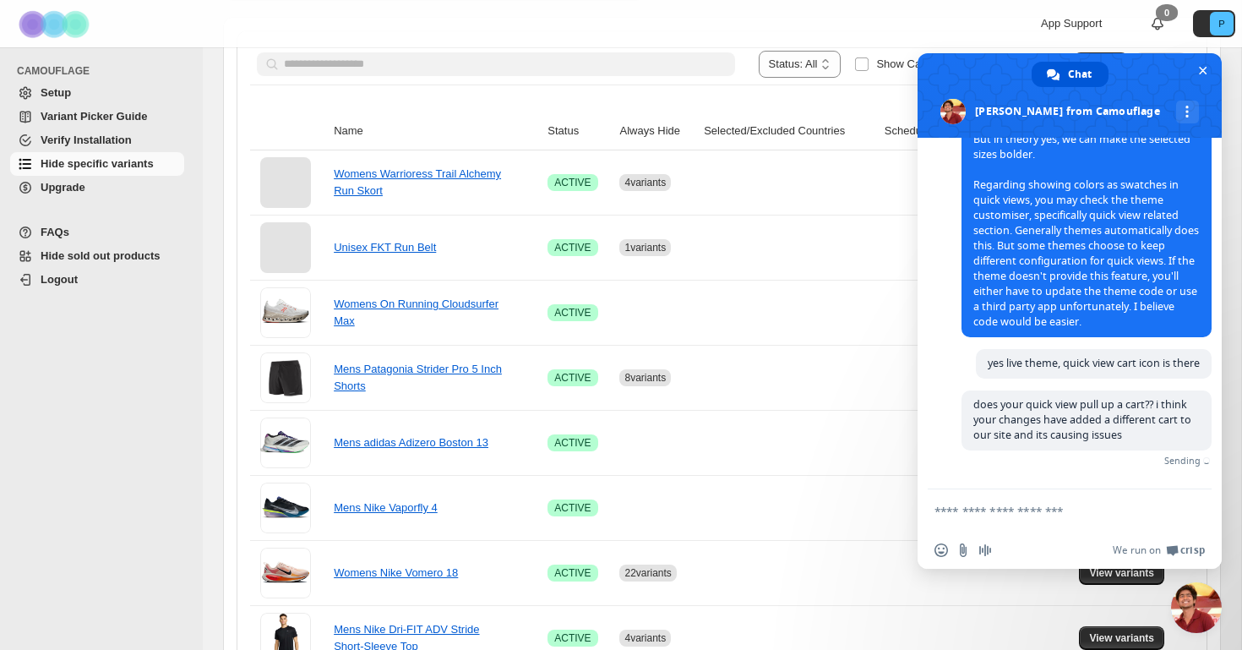
scroll to position [2575, 0]
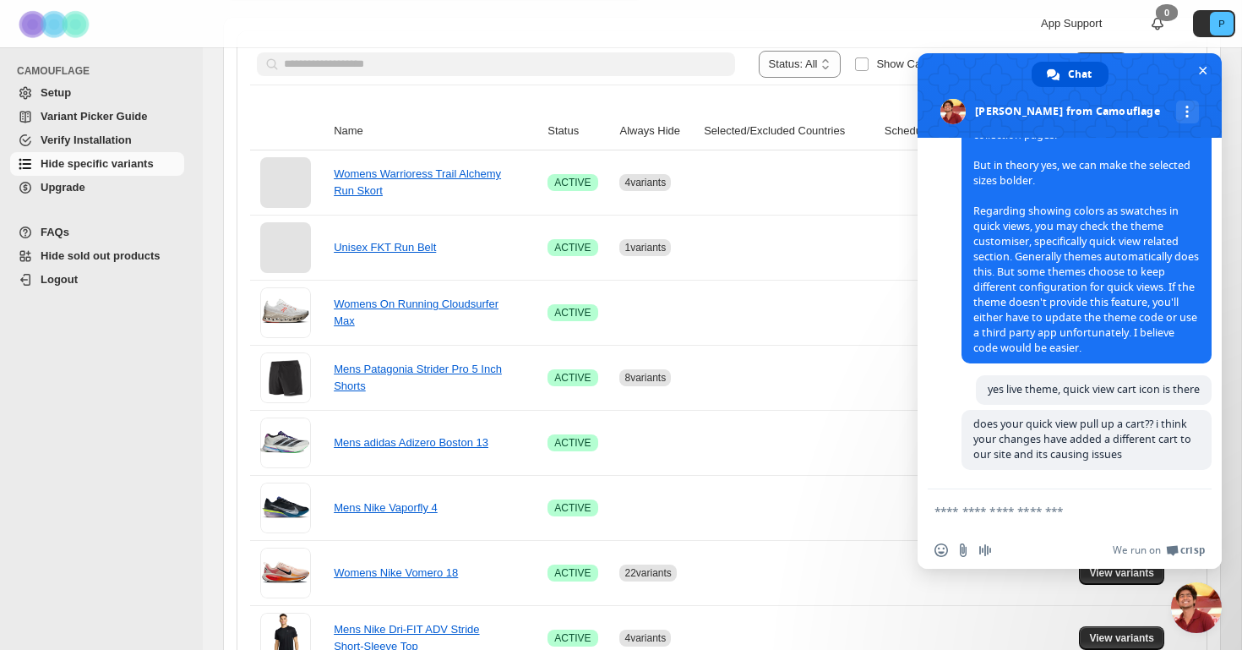
click at [995, 504] on textarea "Compose your message..." at bounding box center [1051, 511] width 233 height 15
click at [1010, 512] on textarea "Compose your message..." at bounding box center [1051, 511] width 233 height 15
click at [1203, 74] on span "Close chat" at bounding box center [1203, 71] width 18 height 18
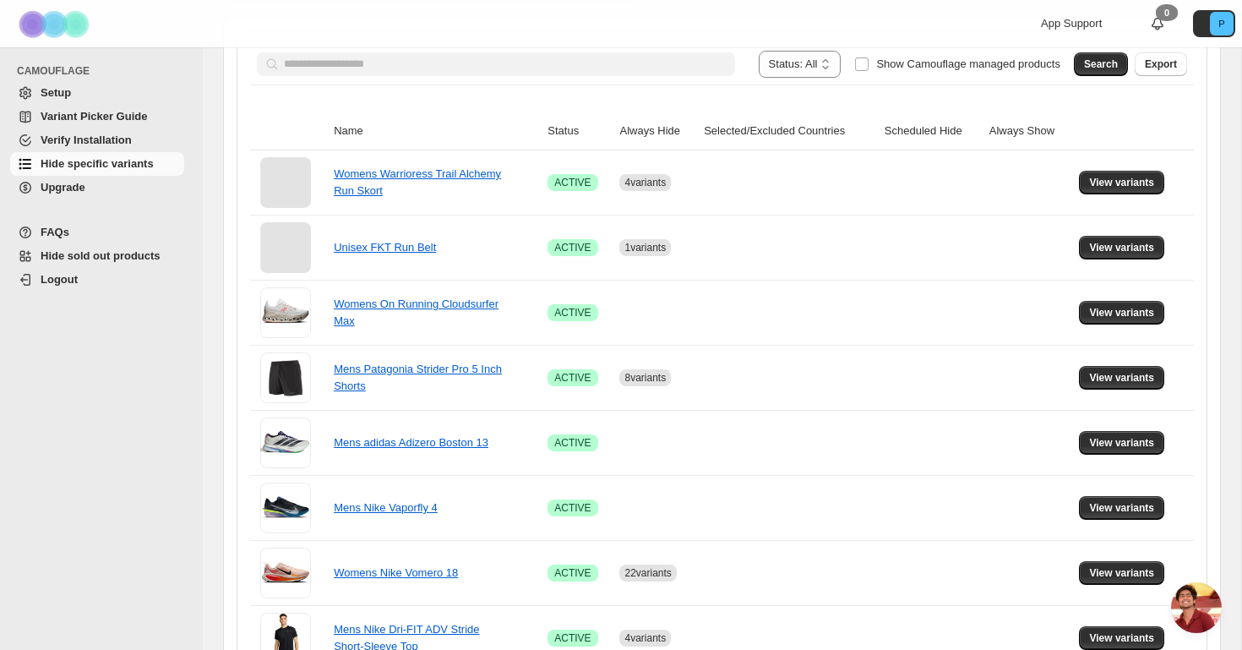
click at [1199, 597] on span "Open chat" at bounding box center [1196, 607] width 51 height 51
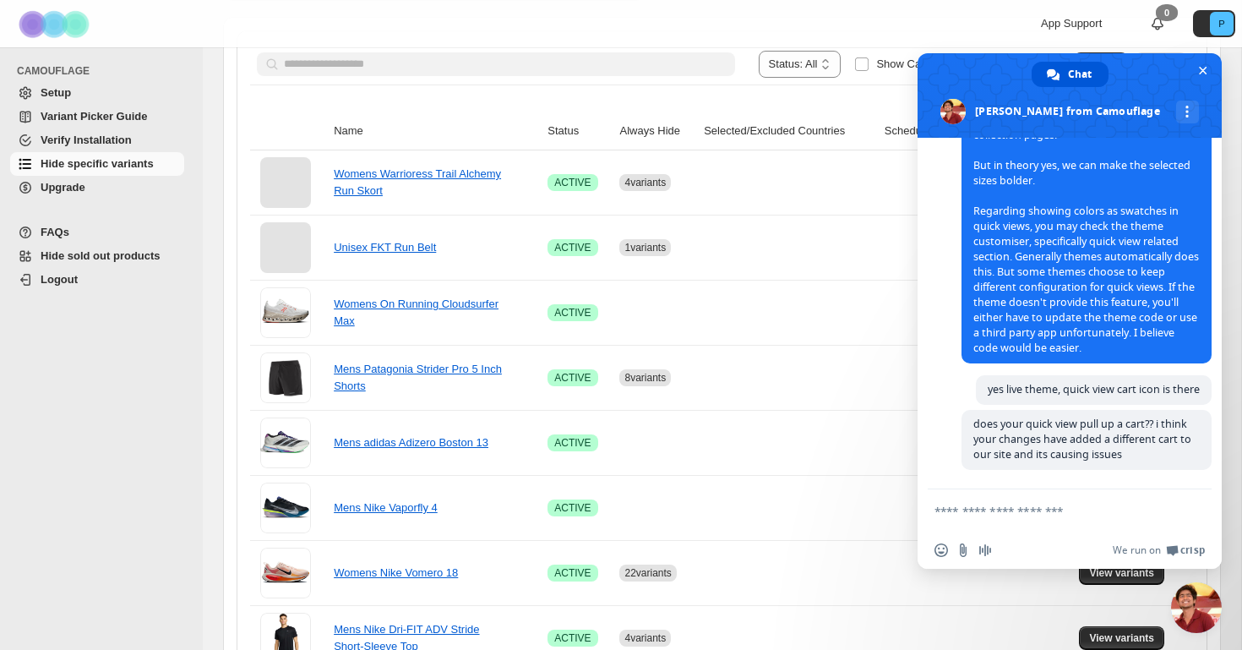
click at [1018, 509] on textarea "Compose your message..." at bounding box center [1051, 511] width 233 height 15
click at [1176, 112] on div "More channels" at bounding box center [1187, 112] width 23 height 23
click at [1067, 150] on span "email" at bounding box center [1070, 150] width 14 height 14
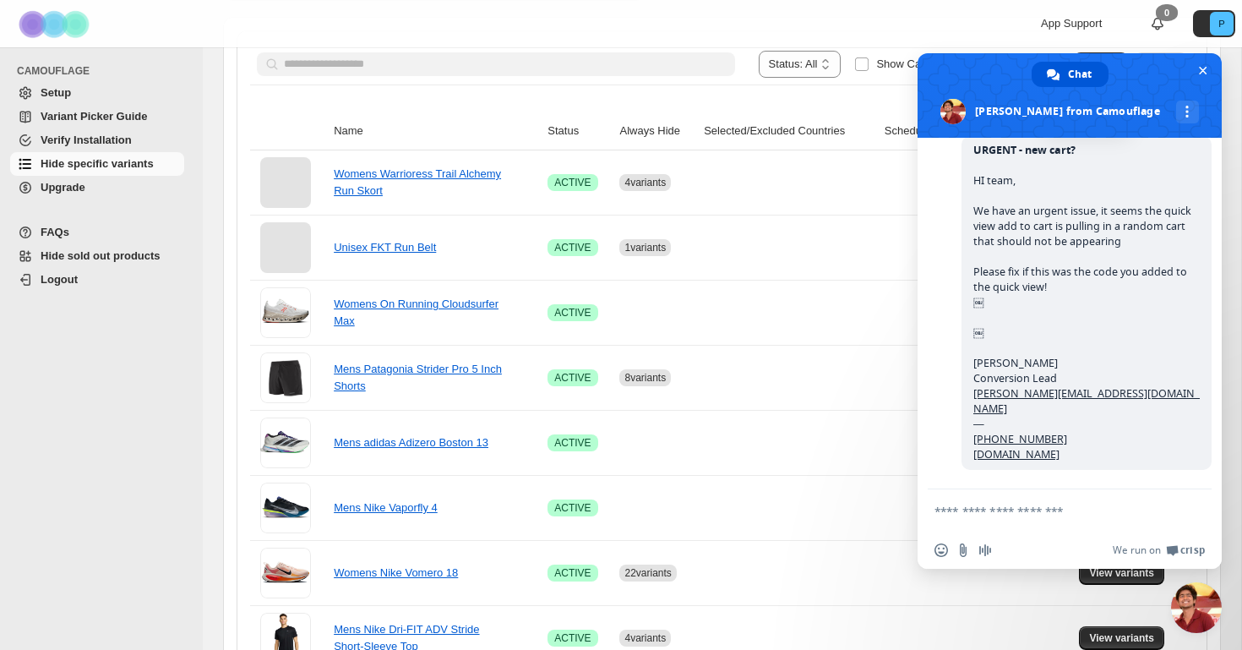
scroll to position [3120, 0]
